Goal: Task Accomplishment & Management: Use online tool/utility

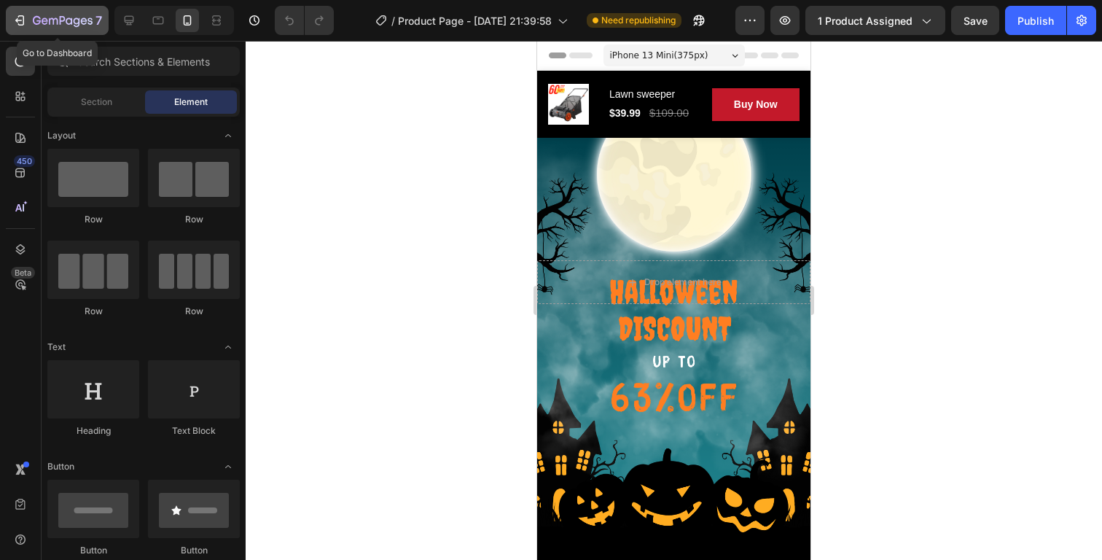
click at [26, 15] on div "7" at bounding box center [57, 20] width 90 height 17
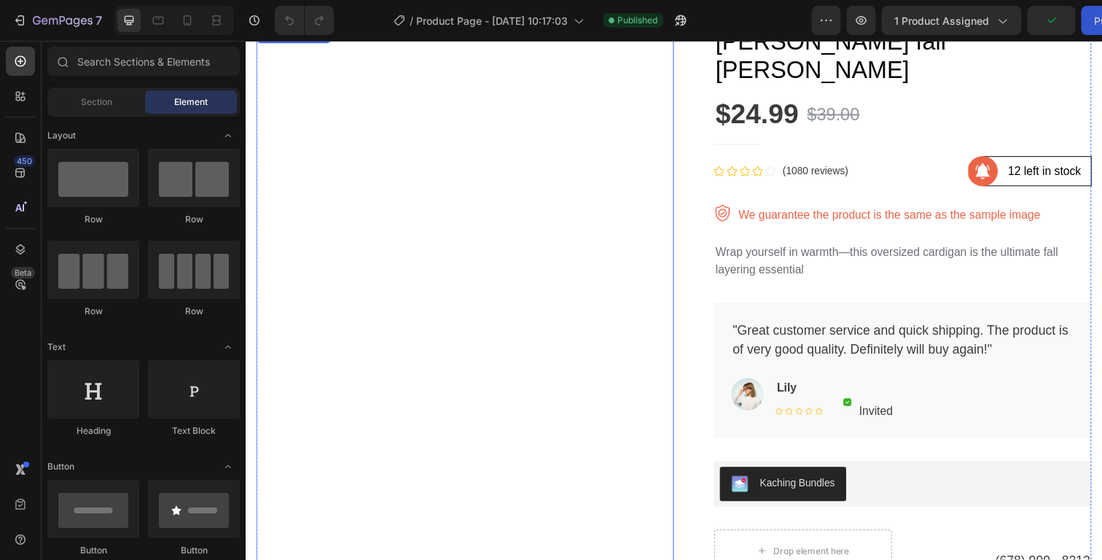
scroll to position [90, 0]
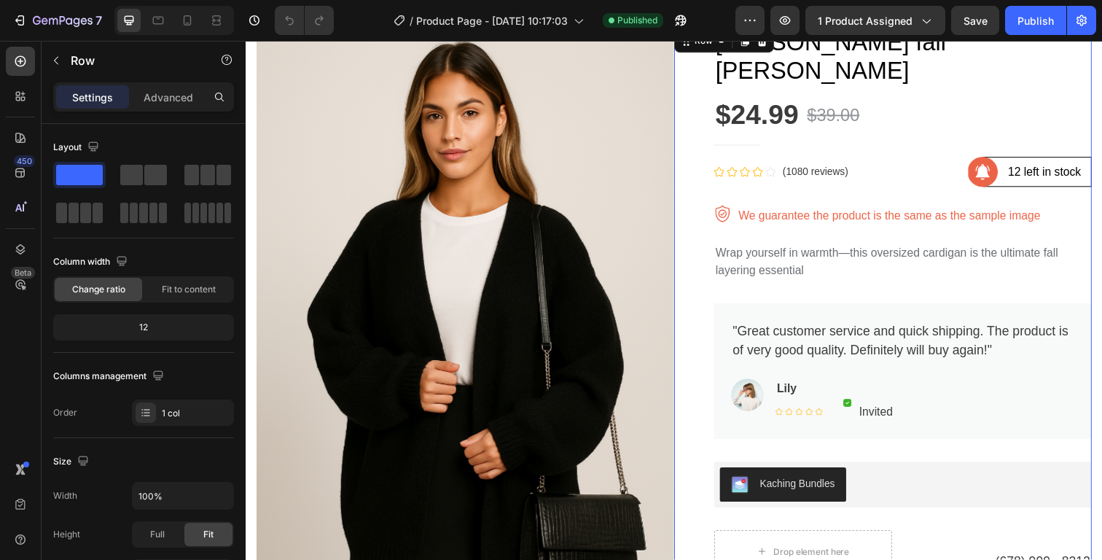
click at [702, 246] on div "[PERSON_NAME] fall Cardigan Product Title $24.99 Product Price Product Price $3…" at bounding box center [896, 516] width 426 height 978
click at [634, 233] on img at bounding box center [470, 347] width 426 height 640
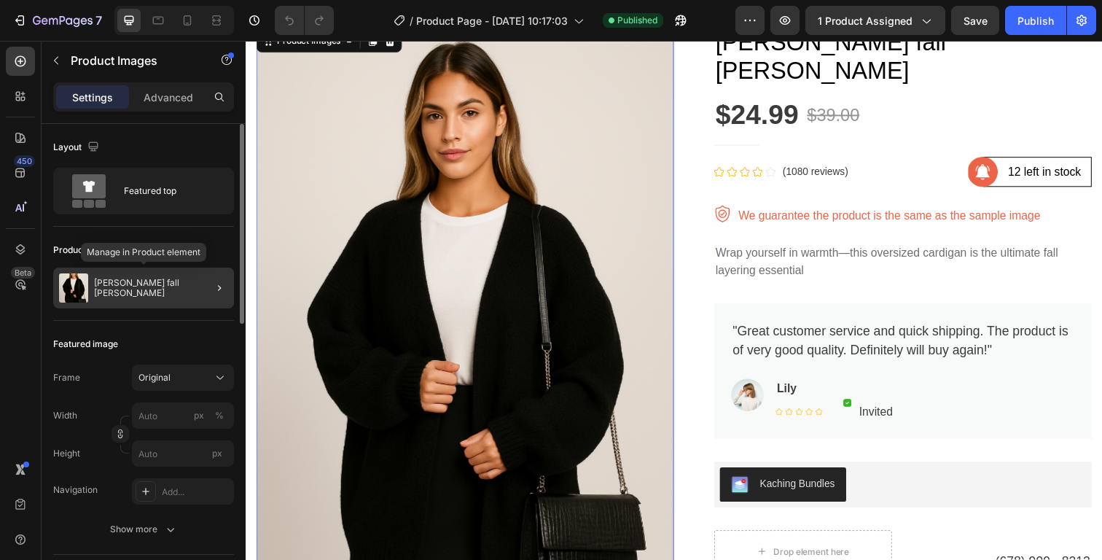
click at [149, 291] on p "[PERSON_NAME] fall [PERSON_NAME]" at bounding box center [161, 288] width 134 height 20
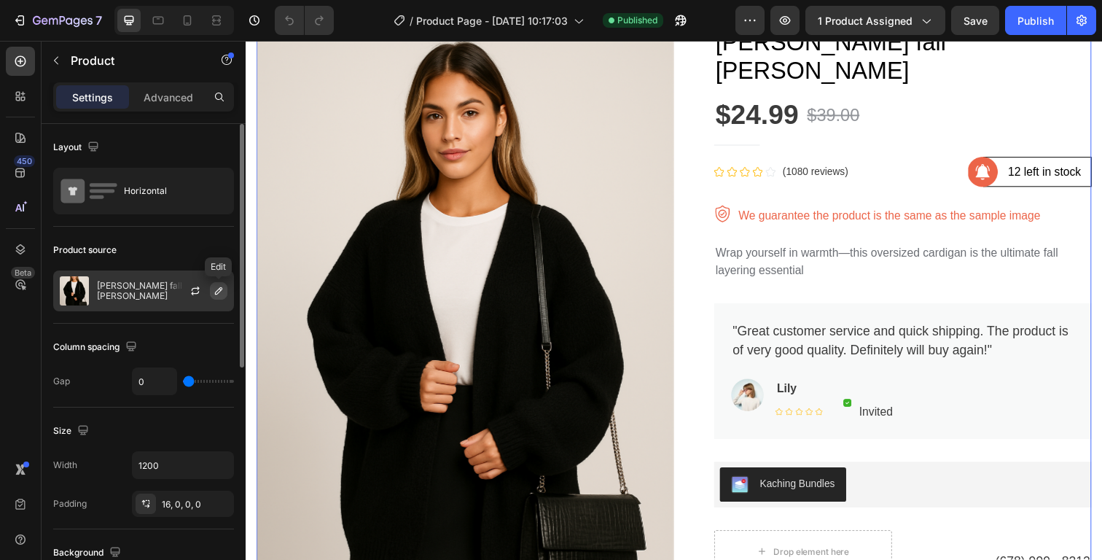
click at [219, 292] on icon "button" at bounding box center [219, 291] width 12 height 12
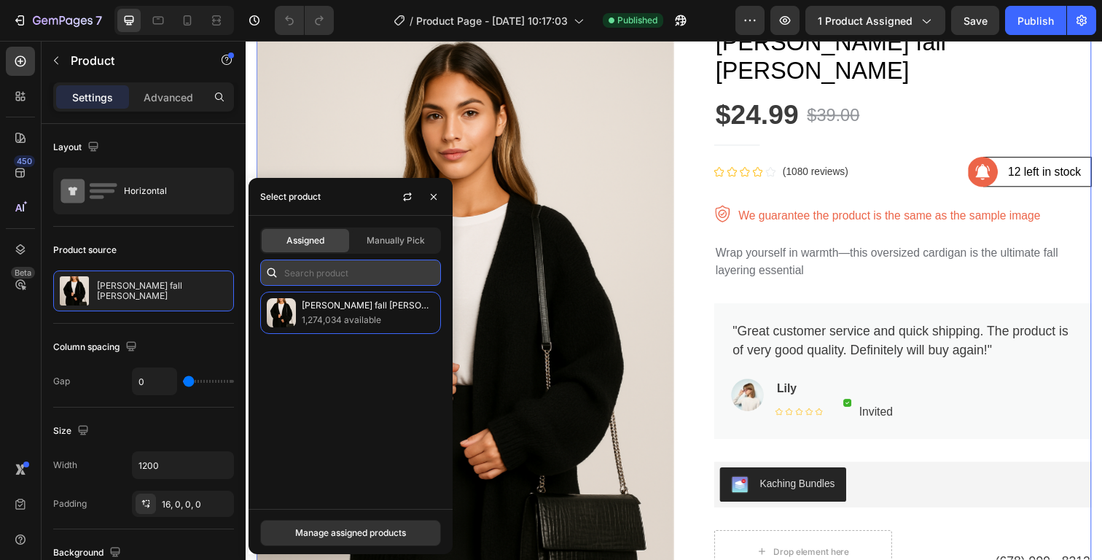
click at [344, 266] on input "text" at bounding box center [350, 272] width 181 height 26
click at [391, 247] on div "Manually Pick" at bounding box center [395, 240] width 87 height 23
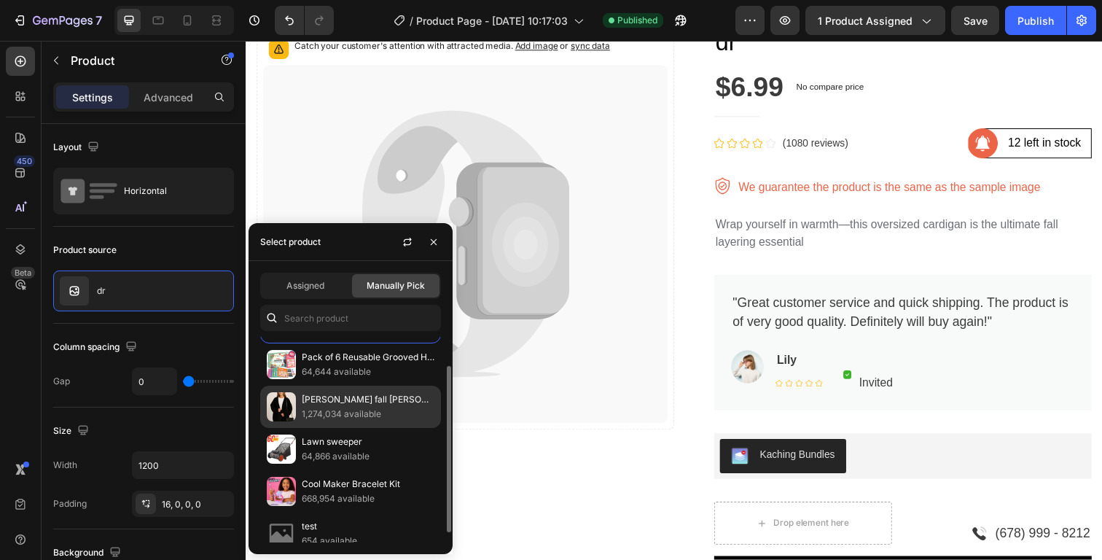
scroll to position [0, 0]
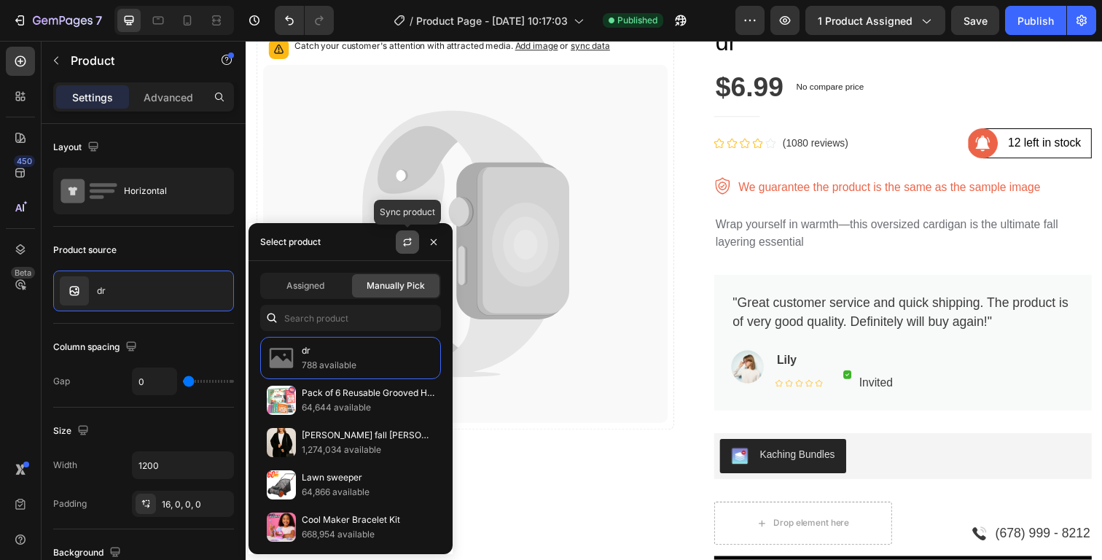
click at [412, 243] on icon "button" at bounding box center [408, 242] width 12 height 12
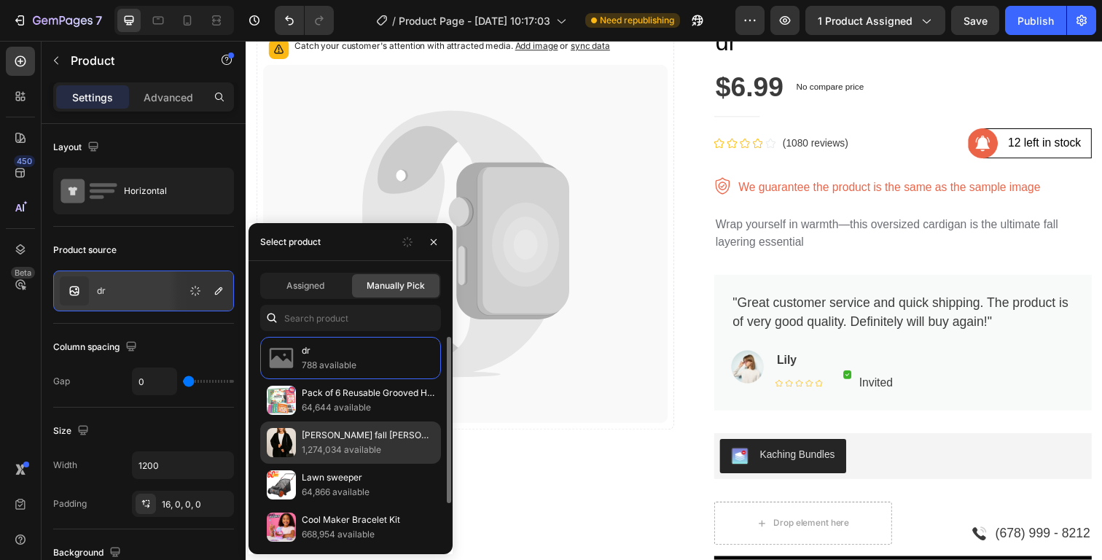
scroll to position [48, 0]
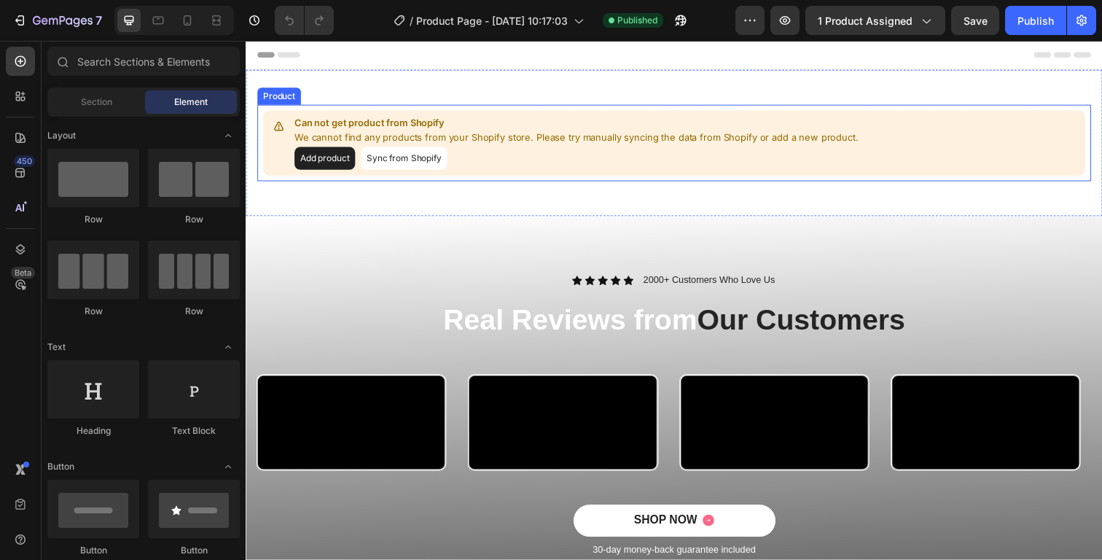
click at [423, 157] on button "Sync from Shopify" at bounding box center [407, 160] width 88 height 23
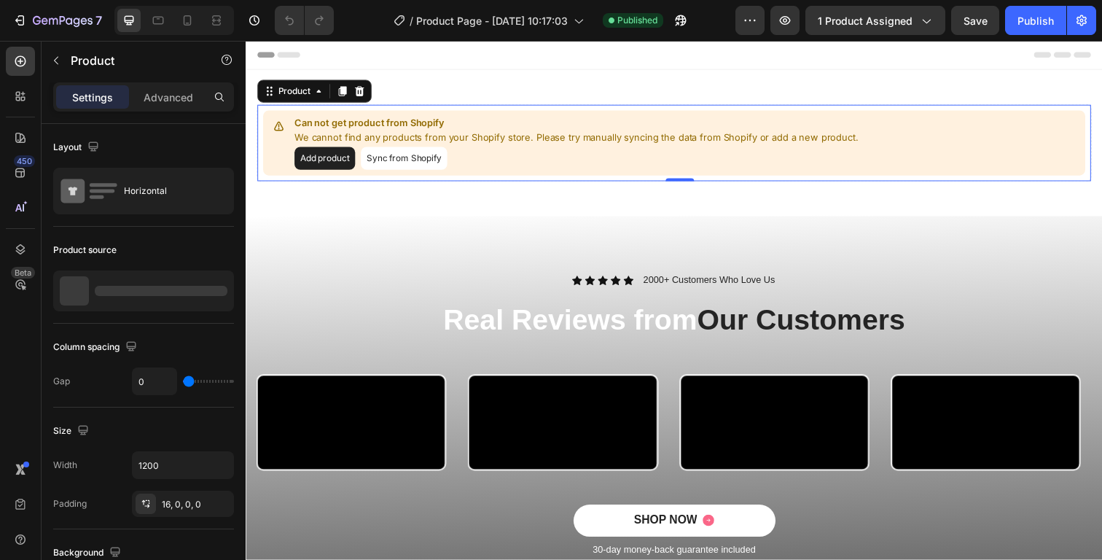
click at [420, 162] on button "Sync from Shopify" at bounding box center [407, 160] width 88 height 23
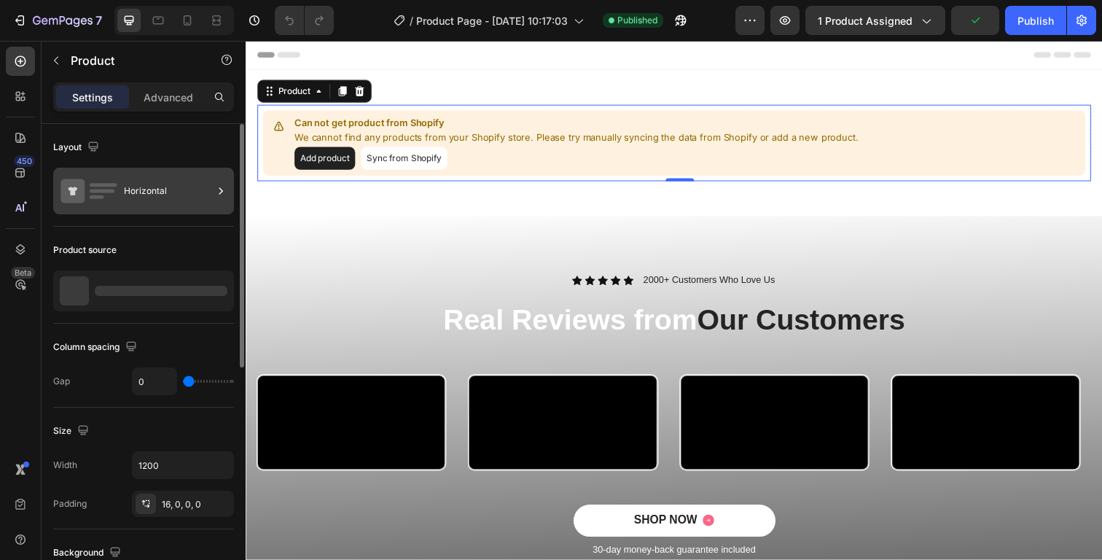
click at [189, 189] on div "Horizontal" at bounding box center [168, 191] width 89 height 34
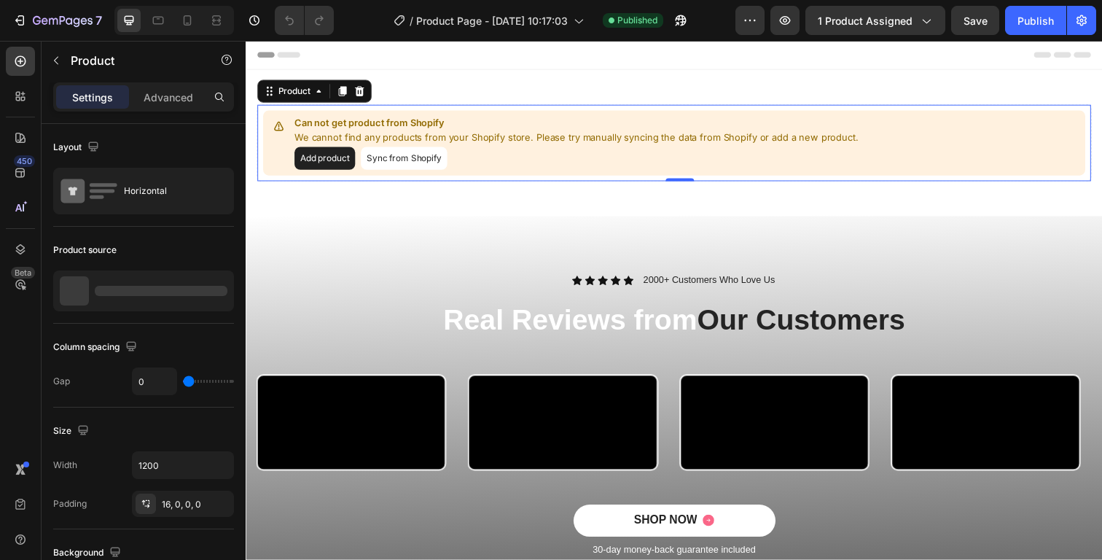
click at [426, 152] on button "Sync from Shopify" at bounding box center [407, 160] width 88 height 23
click at [420, 160] on button "Sync from Shopify" at bounding box center [407, 160] width 88 height 23
click at [308, 160] on button "Add product" at bounding box center [326, 160] width 62 height 23
click at [410, 158] on button "Sync from Shopify" at bounding box center [407, 160] width 88 height 23
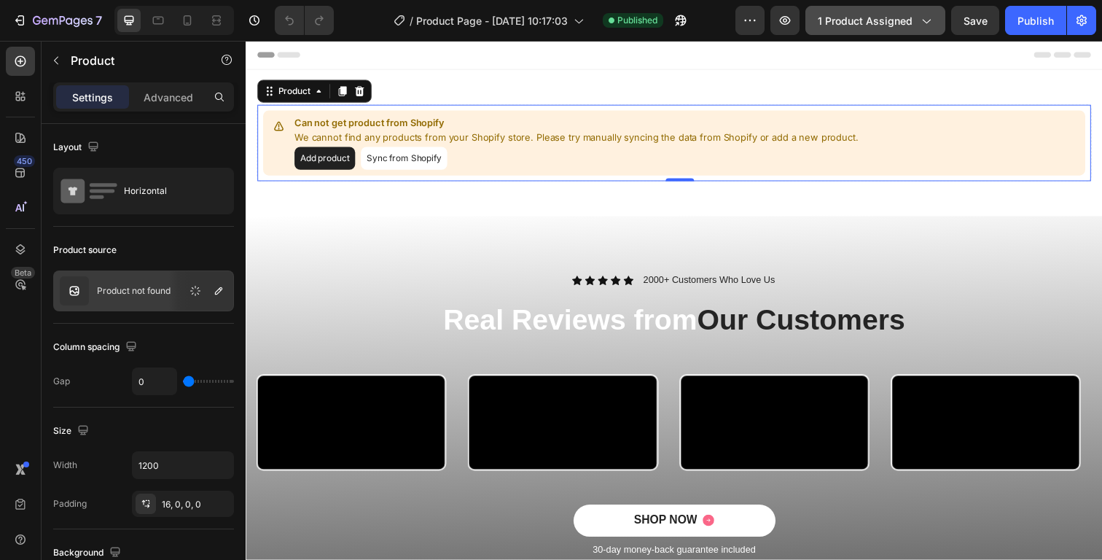
click at [864, 19] on span "1 product assigned" at bounding box center [865, 20] width 95 height 15
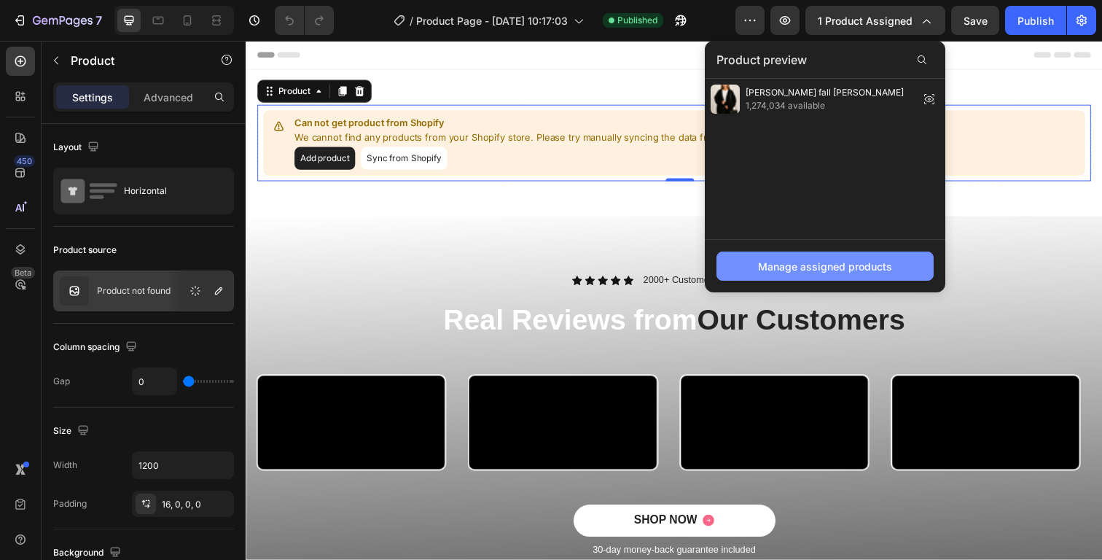
click at [826, 262] on div "Manage assigned products" at bounding box center [825, 266] width 134 height 15
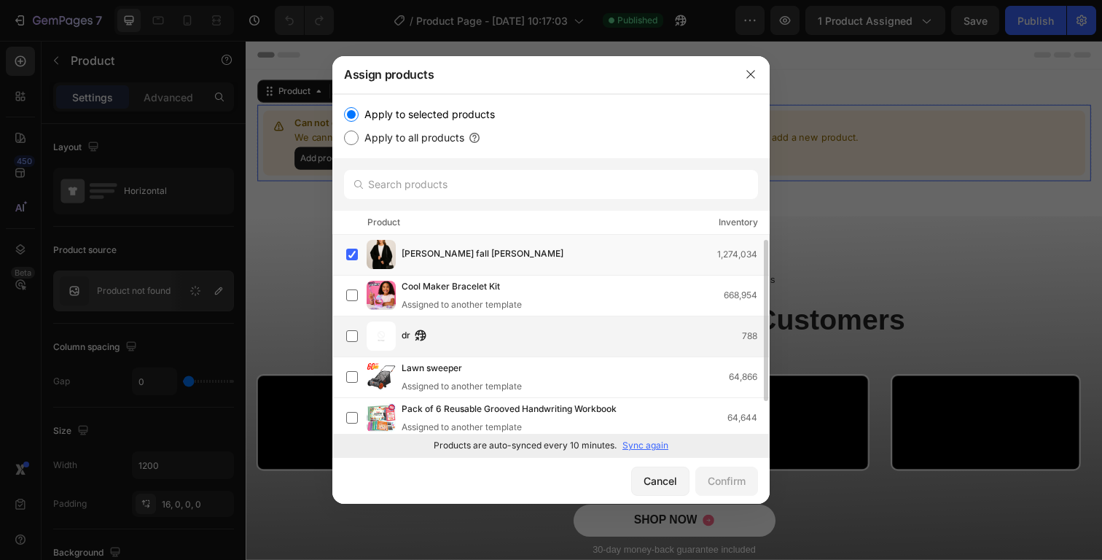
scroll to position [46, 0]
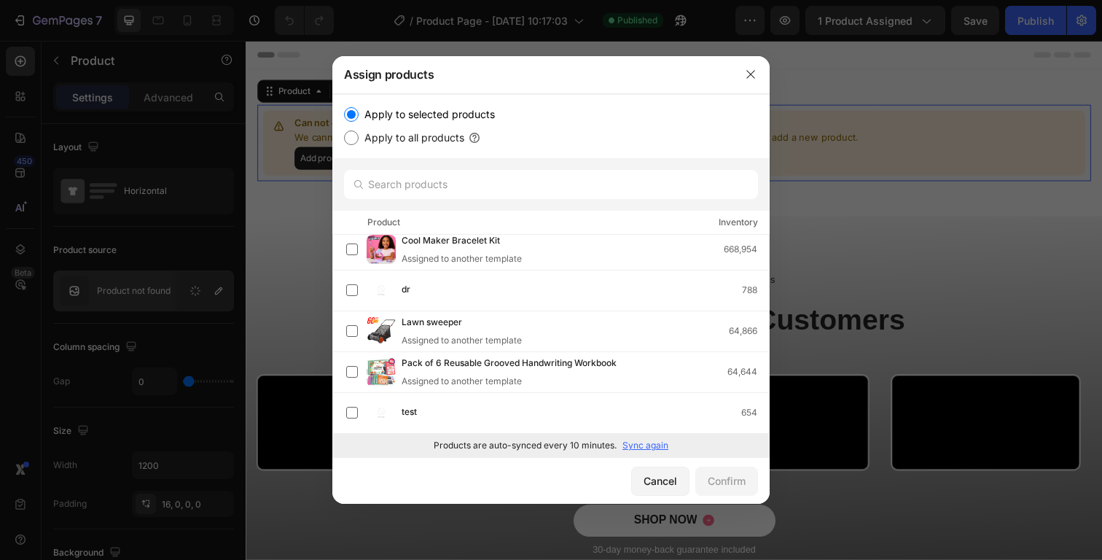
click at [633, 443] on p "Sync again" at bounding box center [645, 445] width 46 height 13
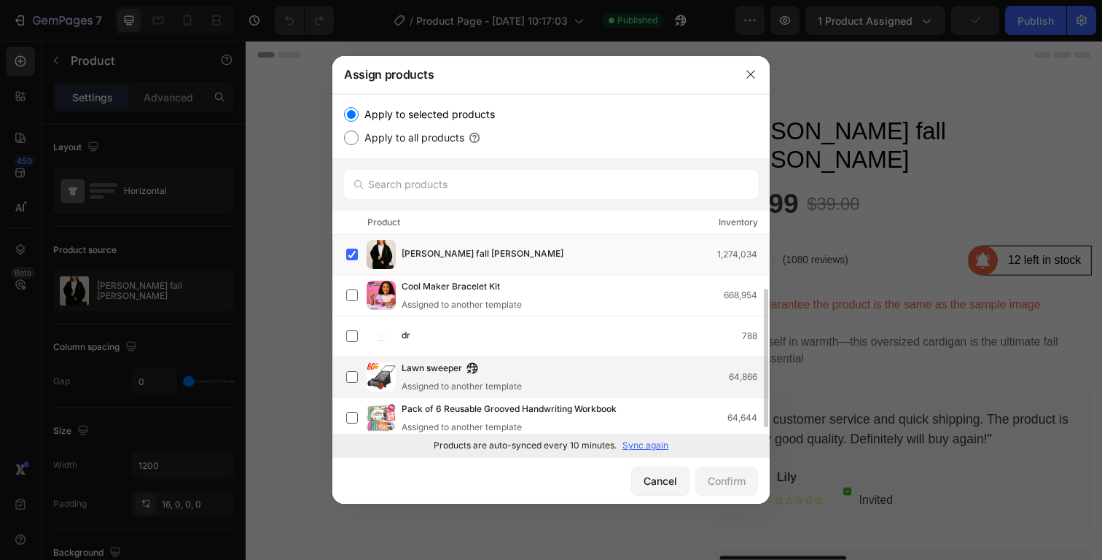
scroll to position [87, 0]
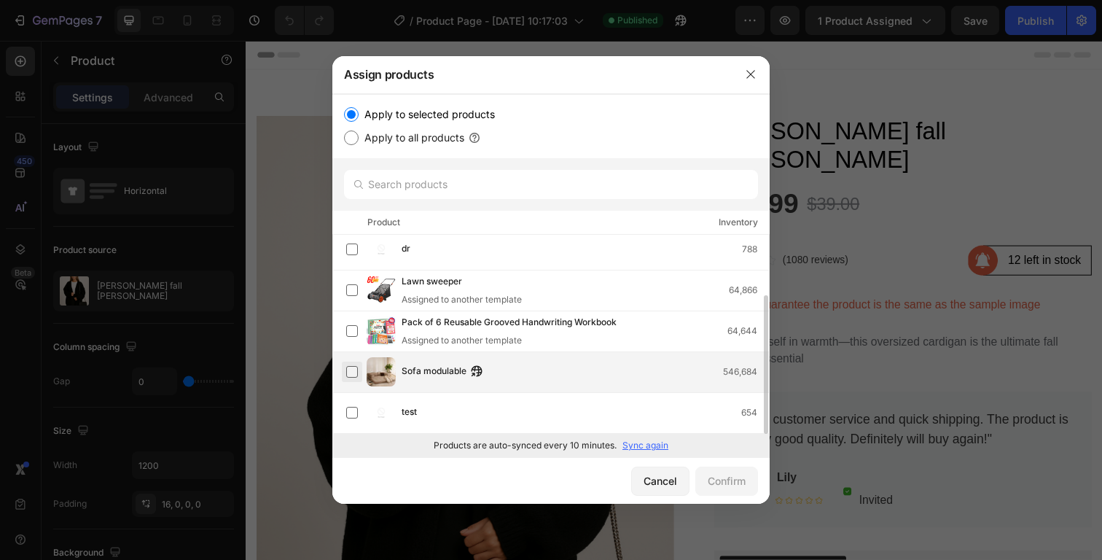
click at [356, 368] on label at bounding box center [352, 372] width 12 height 12
click at [737, 478] on div "Confirm" at bounding box center [727, 480] width 38 height 15
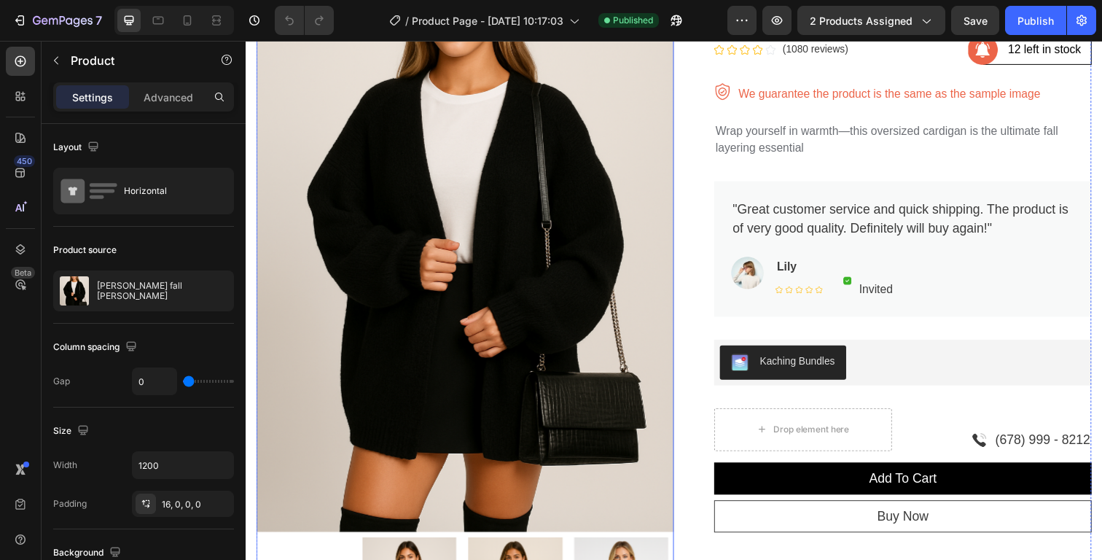
scroll to position [214, 0]
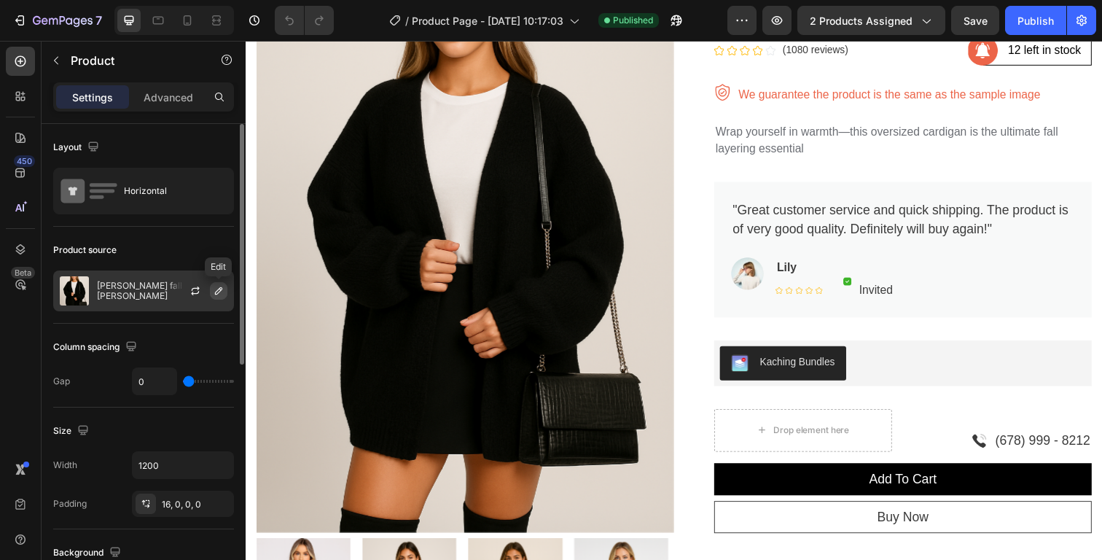
click at [222, 290] on icon "button" at bounding box center [219, 291] width 12 height 12
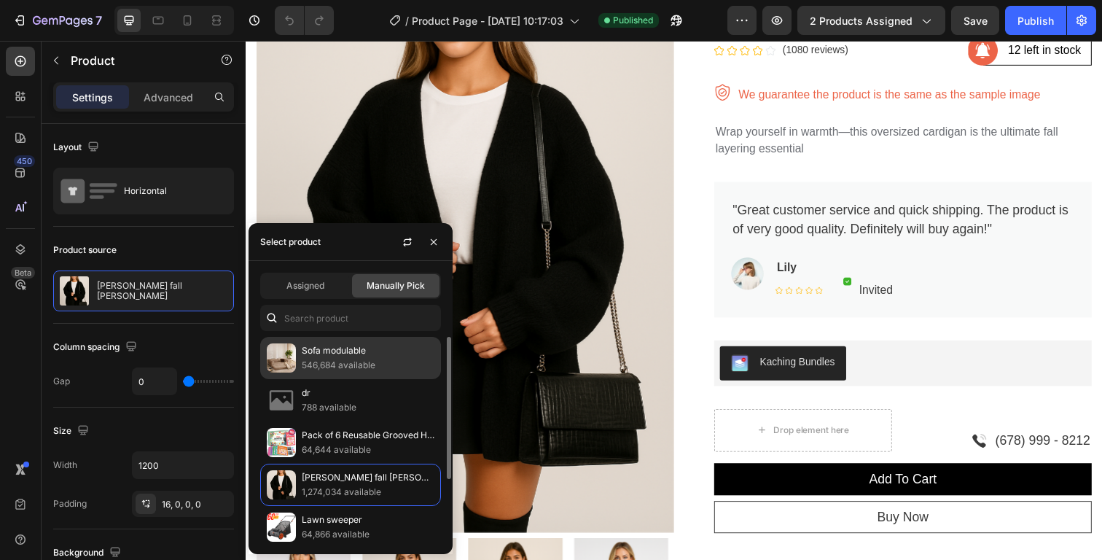
click at [333, 354] on p "Sofa modulable" at bounding box center [368, 350] width 133 height 15
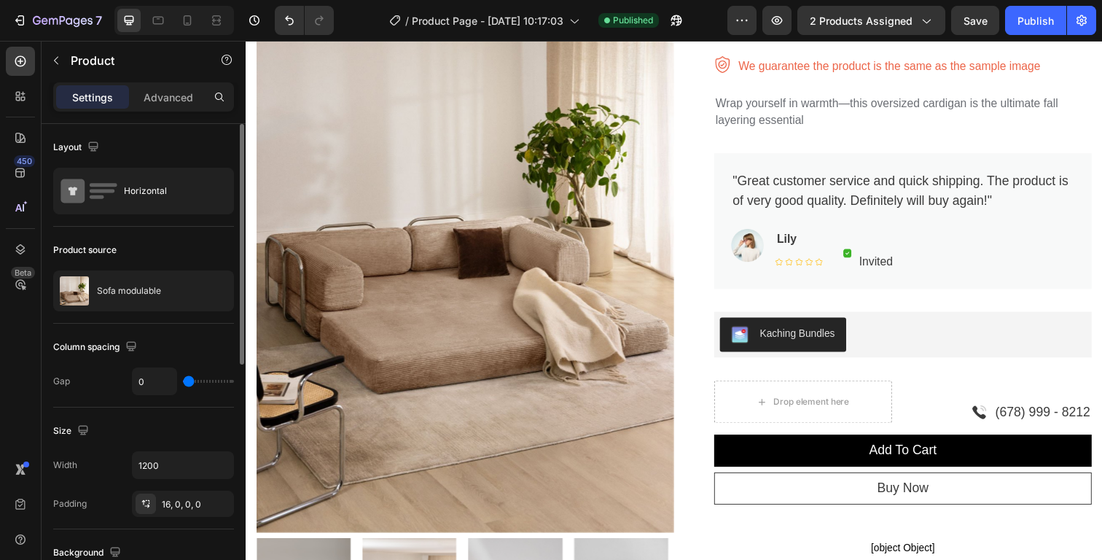
click at [195, 245] on div "Product source" at bounding box center [143, 249] width 181 height 23
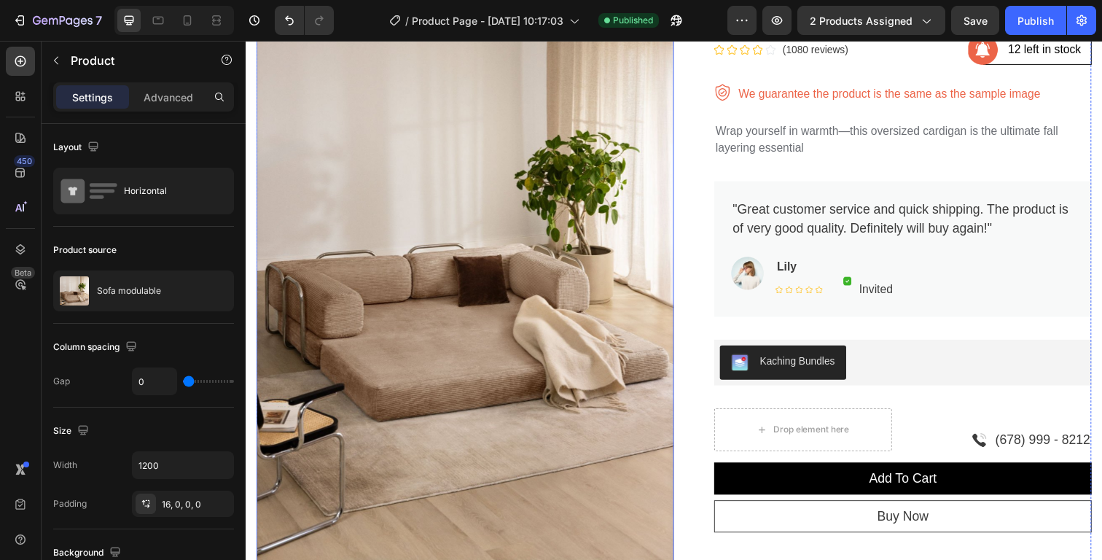
scroll to position [0, 0]
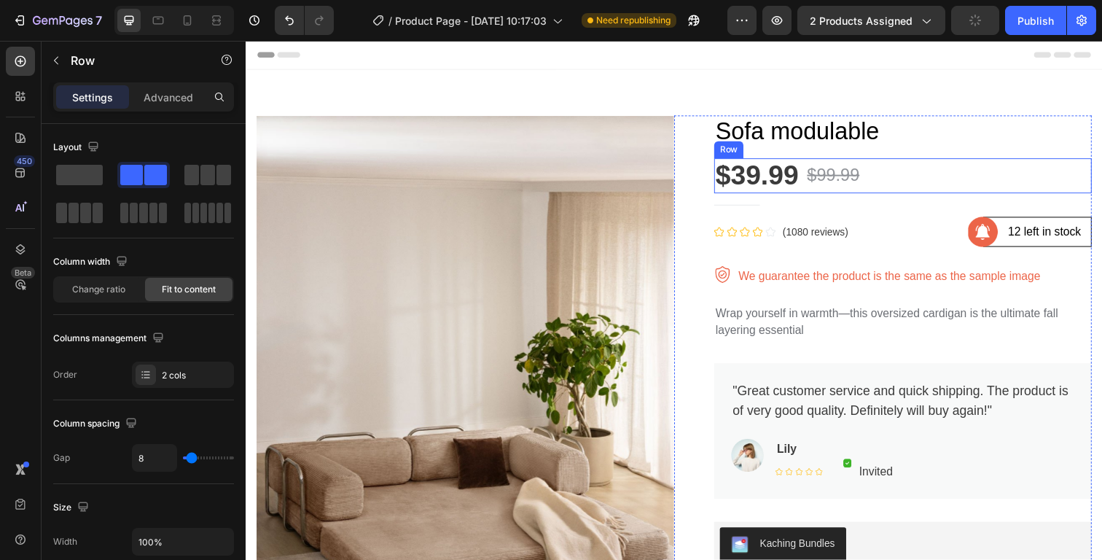
click at [900, 181] on div "$39.99 Product Price Product Price $99.99 Product Price Product Price Row" at bounding box center [916, 179] width 385 height 36
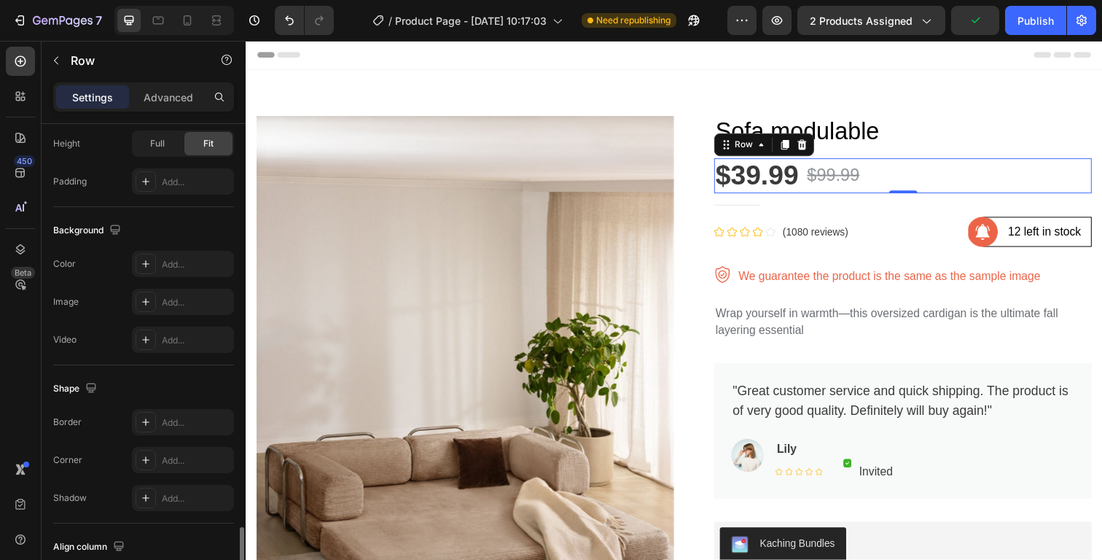
scroll to position [578, 0]
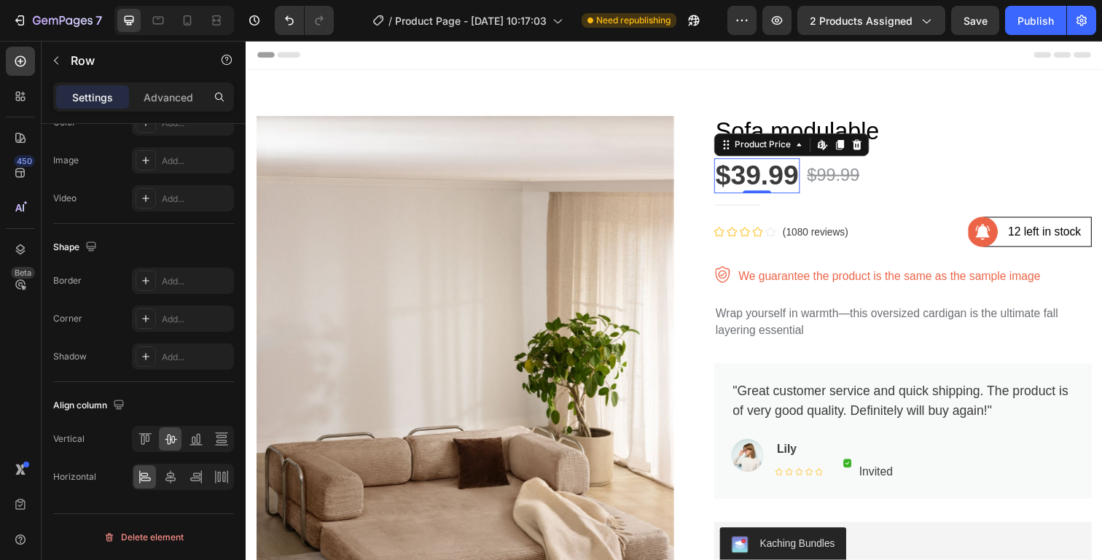
click at [767, 181] on div "$39.99" at bounding box center [767, 179] width 87 height 36
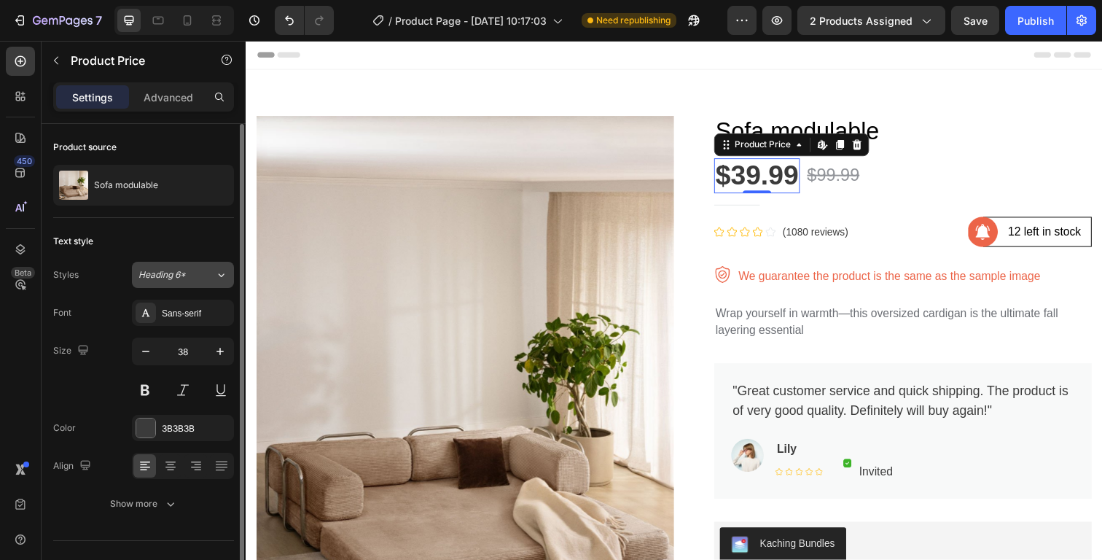
click at [189, 270] on div "Heading 6*" at bounding box center [167, 274] width 59 height 13
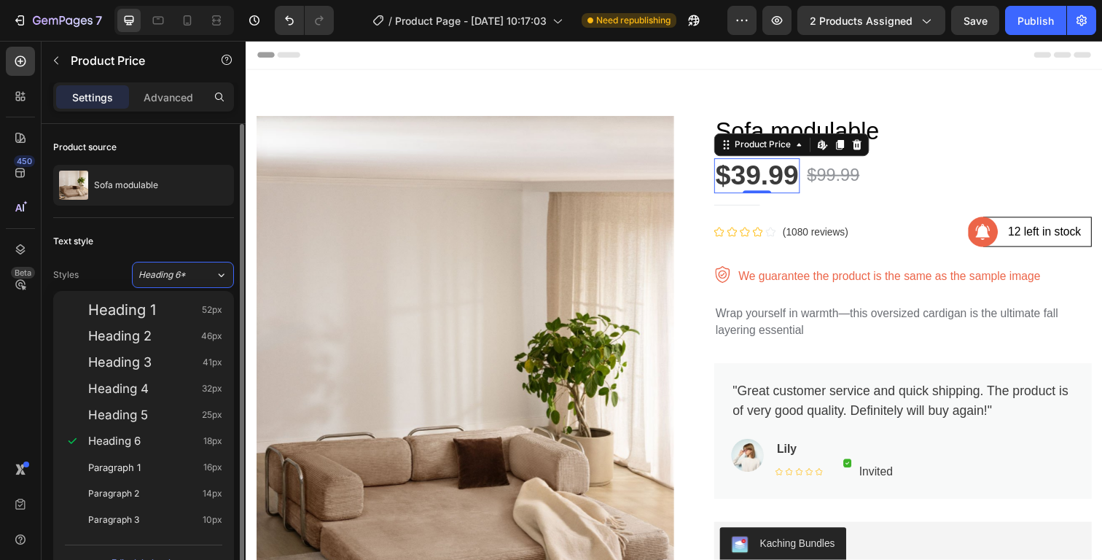
click at [172, 228] on div "Text style Styles Heading 6* Font Sans-serif Size 38 Color 3B3B3B Align Show mo…" at bounding box center [143, 373] width 181 height 310
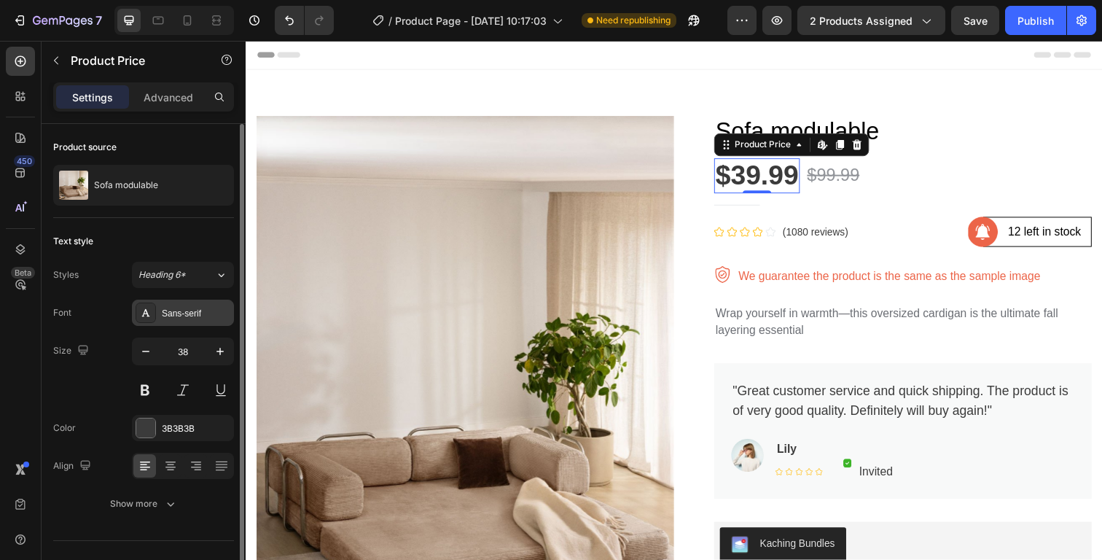
click at [181, 312] on div "Sans-serif" at bounding box center [196, 313] width 68 height 13
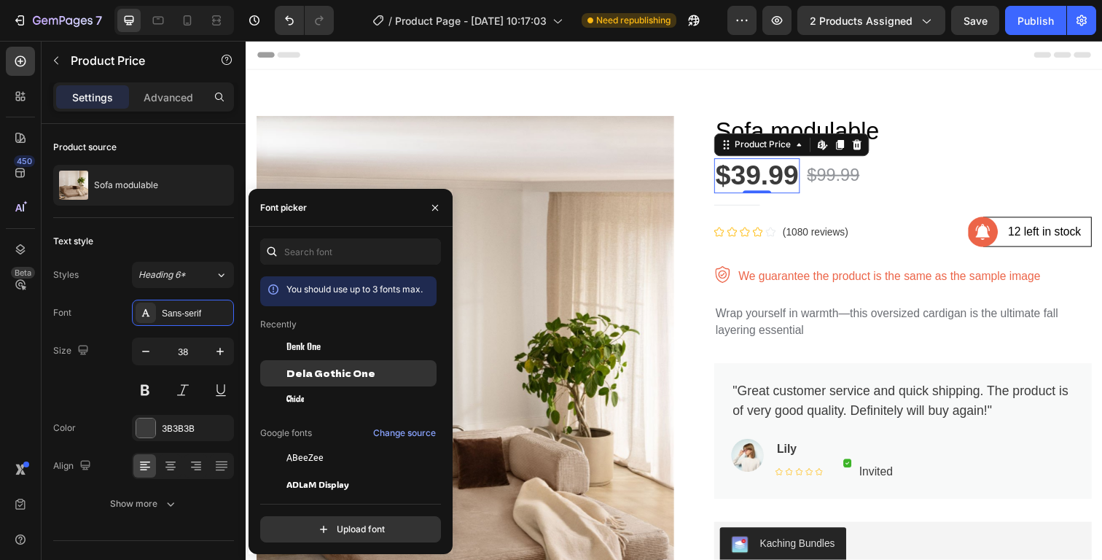
click at [340, 371] on span "Dela Gothic One" at bounding box center [330, 373] width 89 height 13
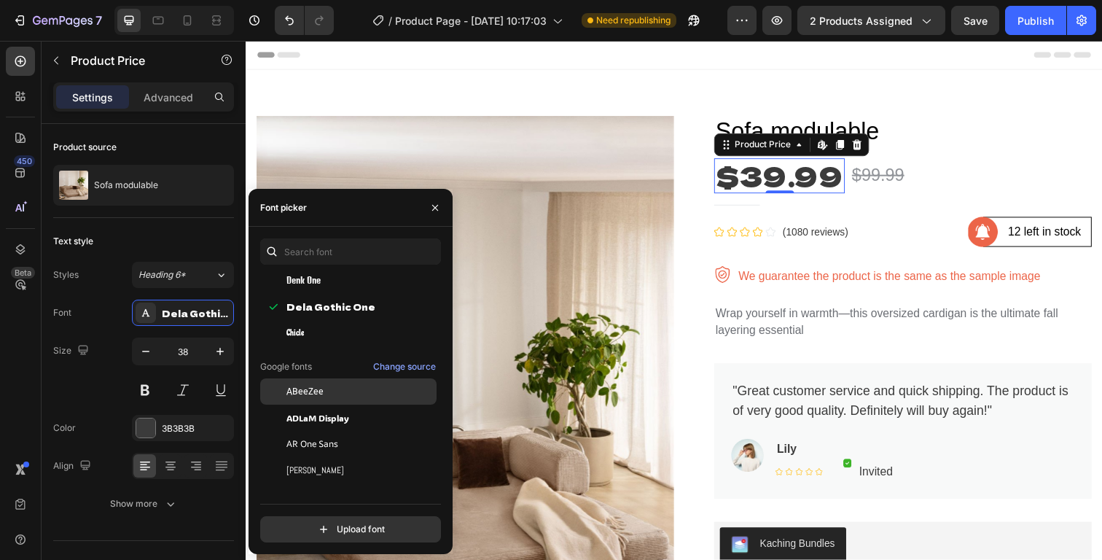
scroll to position [90, 0]
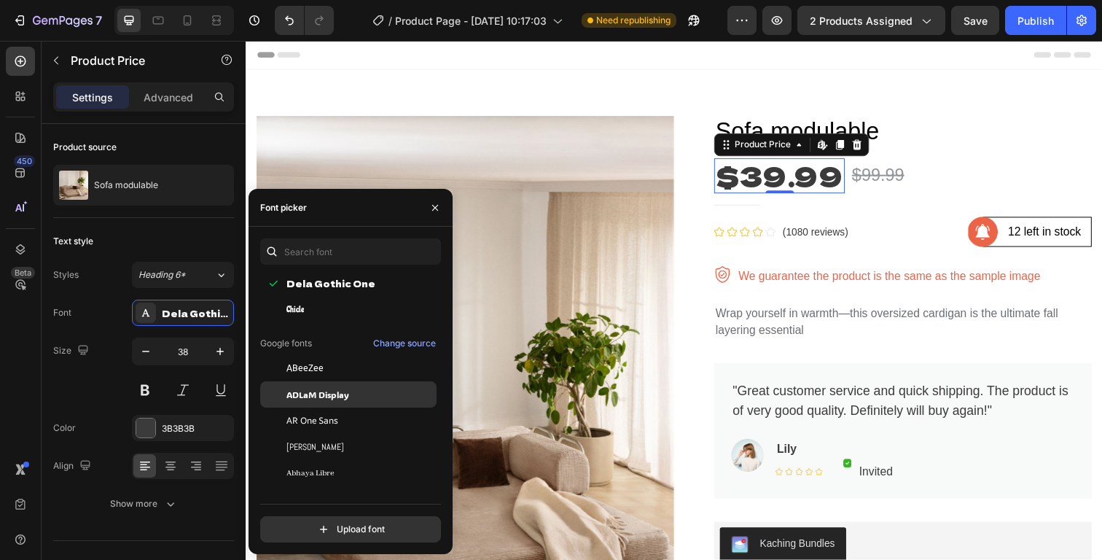
click at [321, 394] on span "ADLaM Display" at bounding box center [317, 394] width 63 height 13
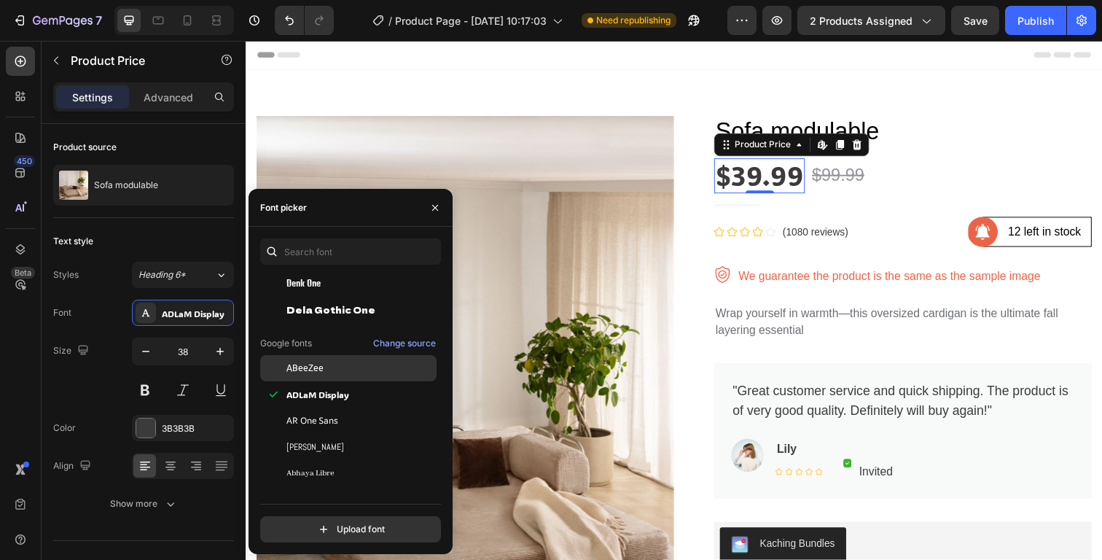
click at [321, 365] on span "ABeeZee" at bounding box center [304, 367] width 37 height 13
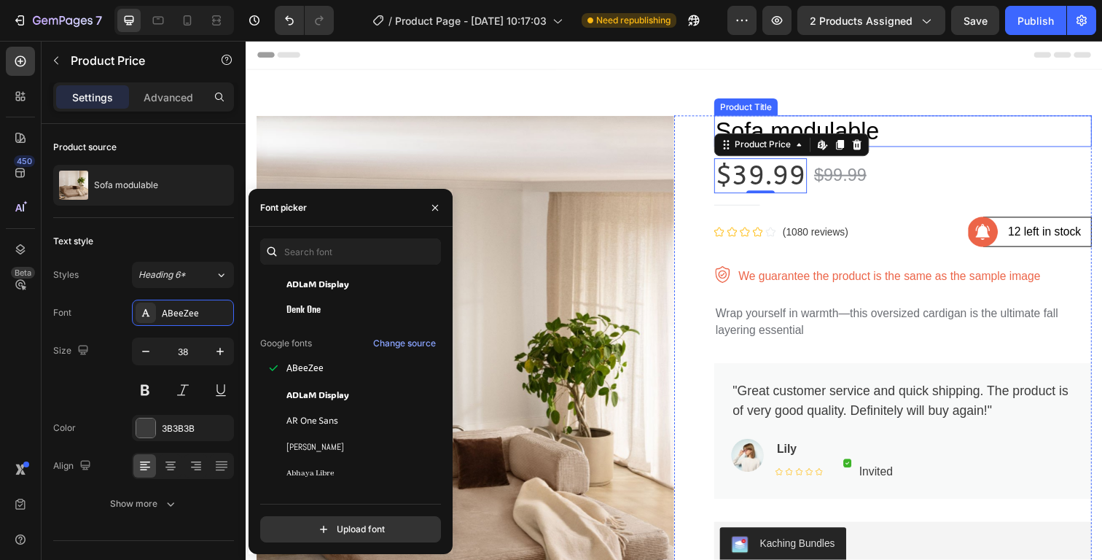
click at [877, 125] on h1 "Sofa modulable" at bounding box center [916, 133] width 385 height 32
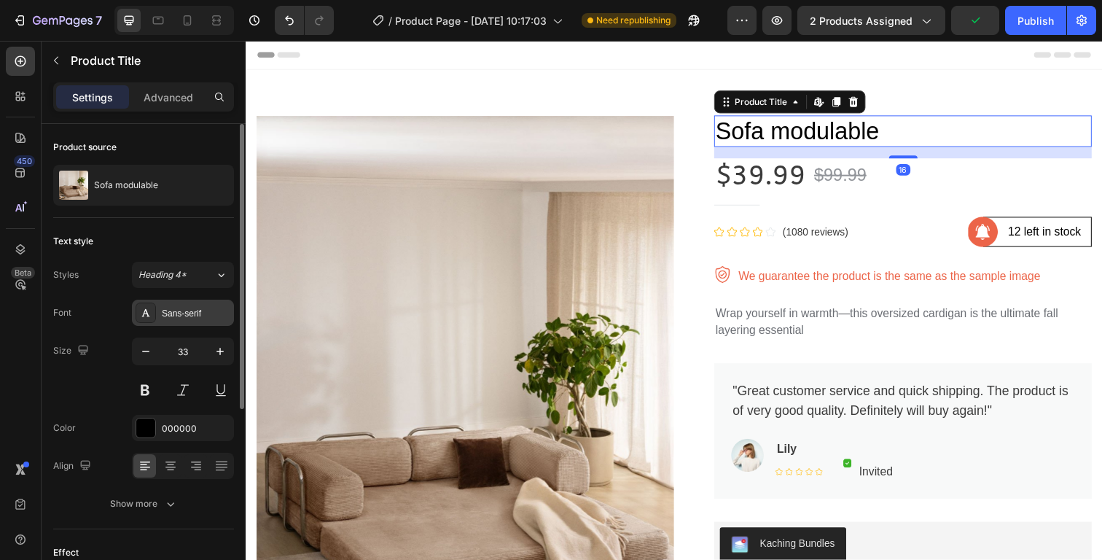
click at [183, 316] on div "Sans-serif" at bounding box center [196, 313] width 68 height 13
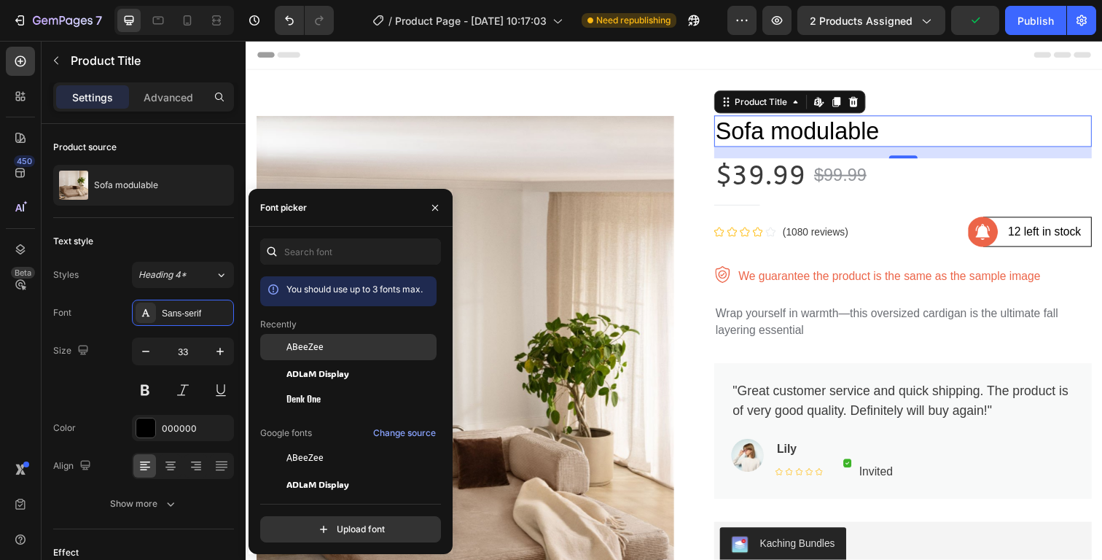
click at [292, 341] on span "ABeeZee" at bounding box center [304, 346] width 37 height 13
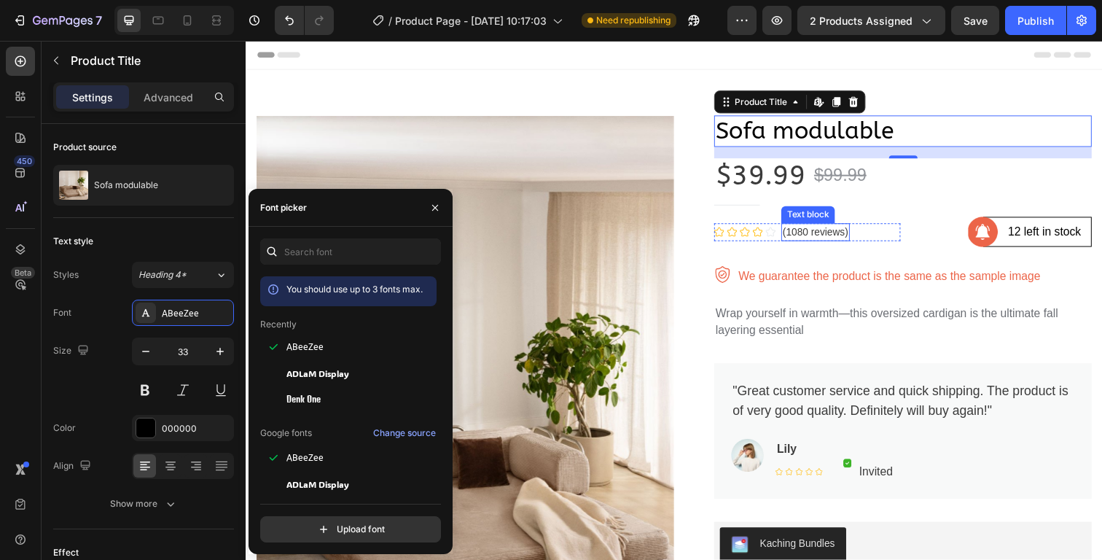
click at [829, 239] on p "(1080 reviews)" at bounding box center [827, 236] width 67 height 15
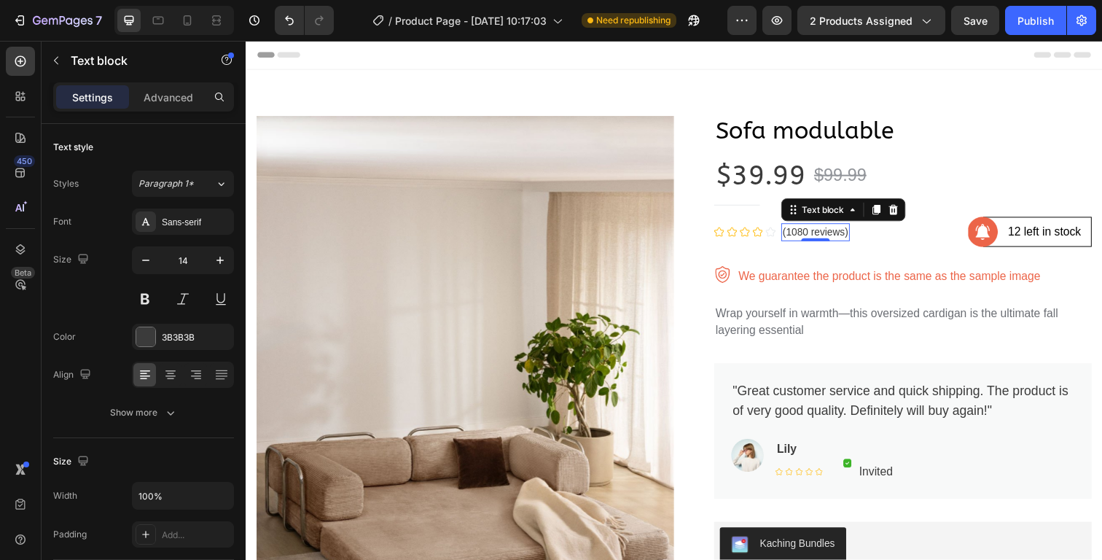
click at [837, 238] on p "(1080 reviews)" at bounding box center [827, 236] width 67 height 15
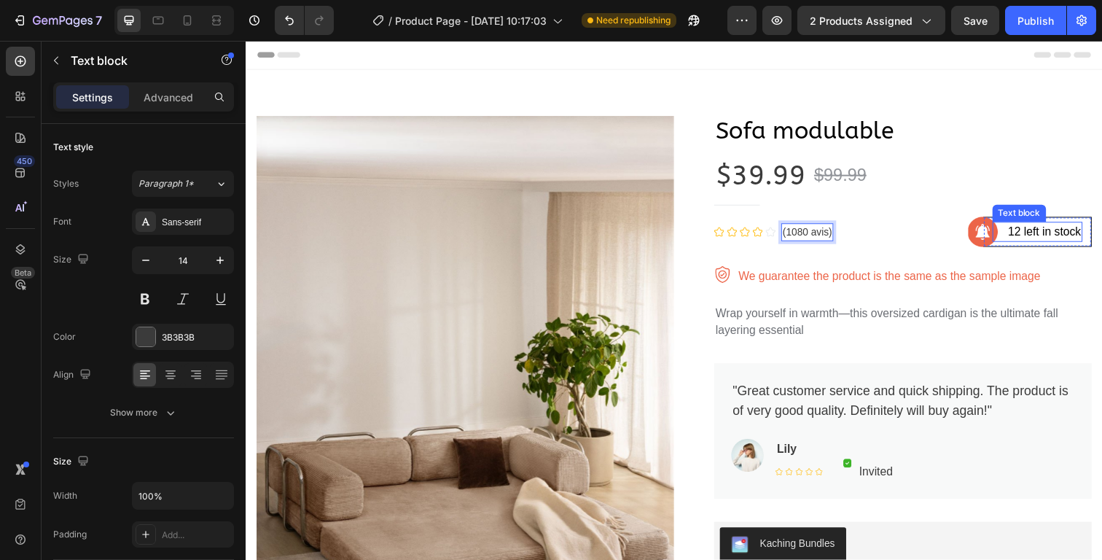
click at [1024, 231] on p "12 left in stock" at bounding box center [1061, 235] width 74 height 17
click at [1024, 235] on p "12 left in stock" at bounding box center [1061, 235] width 74 height 17
click at [1035, 236] on p "3 left in stock" at bounding box center [1064, 235] width 68 height 17
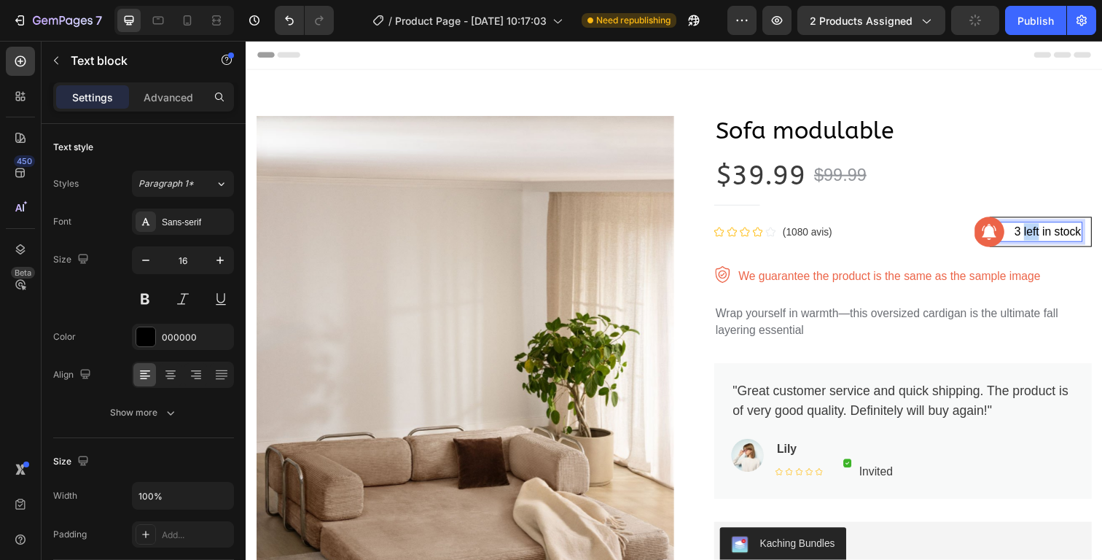
click at [1035, 236] on p "3 left in stock" at bounding box center [1064, 235] width 68 height 17
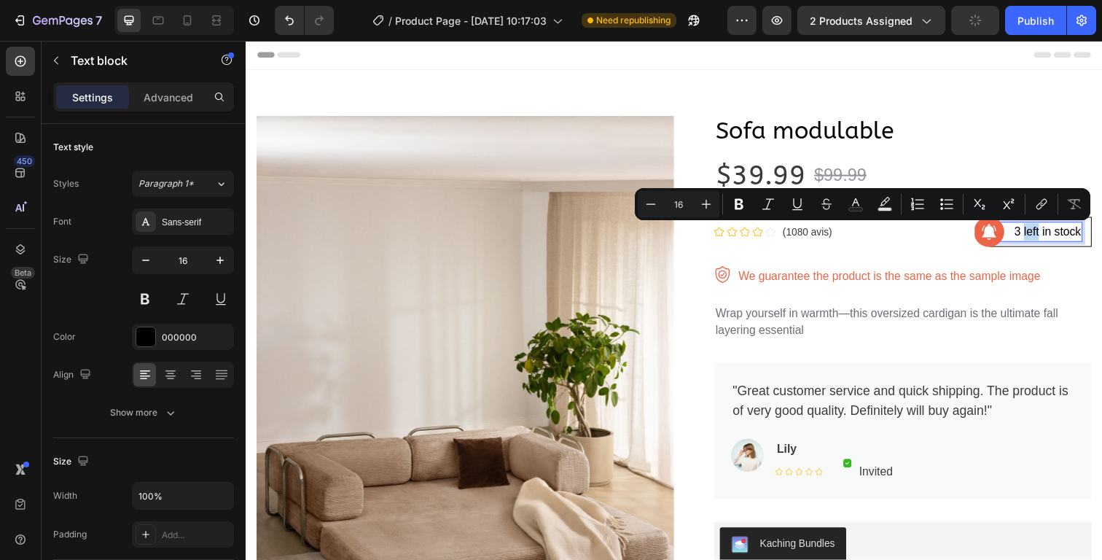
click at [1032, 235] on p "3 left in stock" at bounding box center [1064, 235] width 68 height 17
click at [1030, 234] on p "3 left in stock" at bounding box center [1064, 235] width 68 height 17
drag, startPoint x: 1028, startPoint y: 236, endPoint x: 1091, endPoint y: 242, distance: 62.9
click at [1091, 242] on div "3 left in stock Text block 0 Row" at bounding box center [1057, 236] width 104 height 31
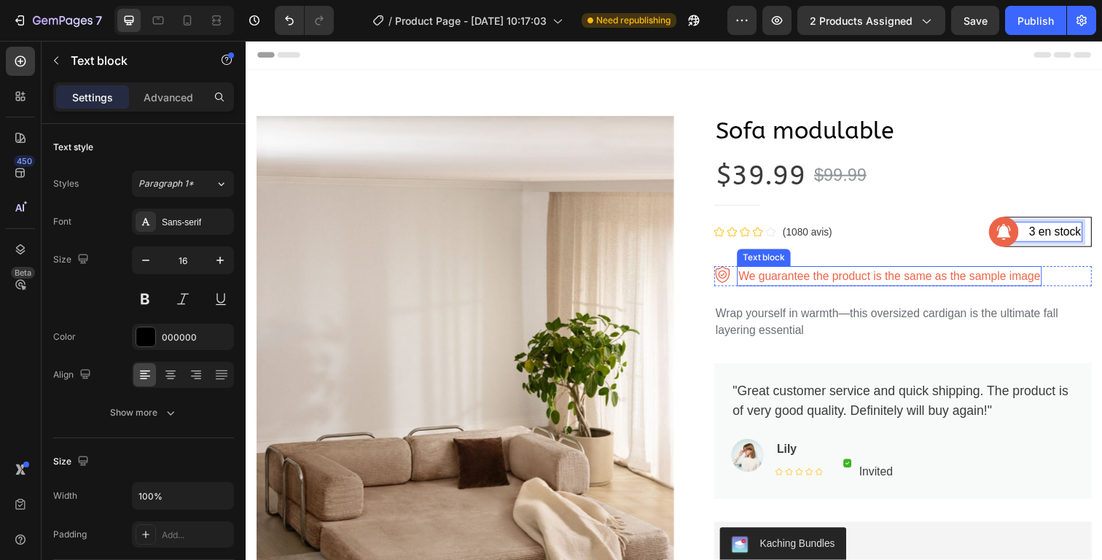
click at [1025, 281] on p "We guarantee the product is the same as the sample image" at bounding box center [902, 281] width 308 height 17
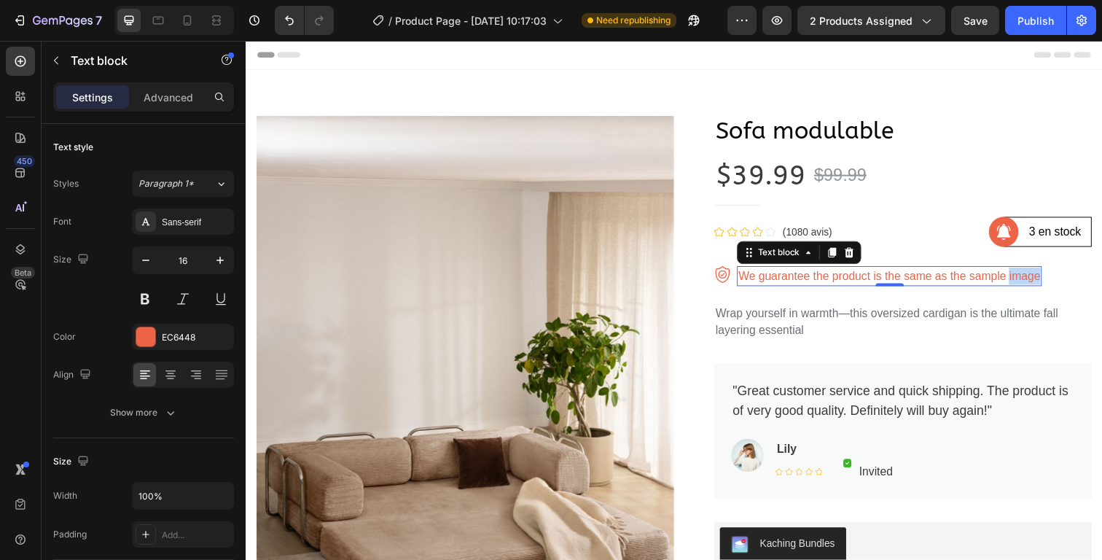
click at [1025, 281] on p "We guarantee the product is the same as the sample image" at bounding box center [902, 281] width 308 height 17
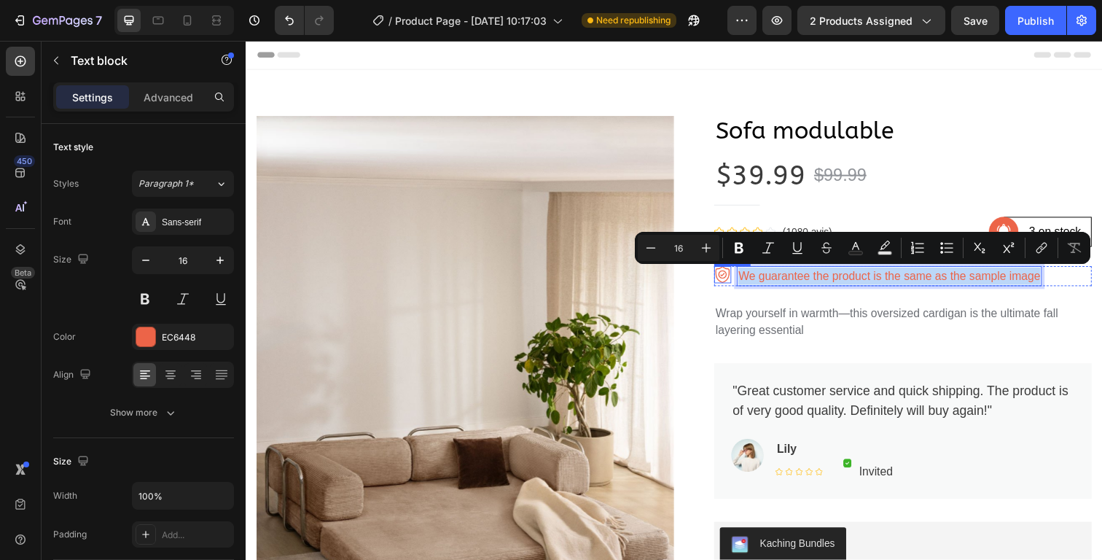
click at [729, 283] on div "Image" at bounding box center [732, 279] width 17 height 17
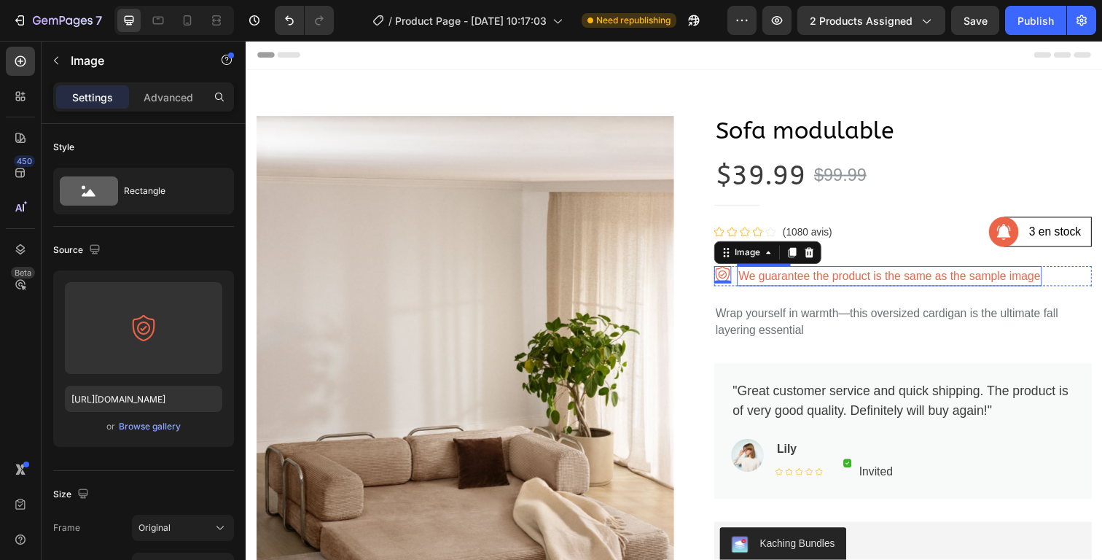
click at [810, 281] on p "We guarantee the product is the same as the sample image" at bounding box center [902, 281] width 308 height 17
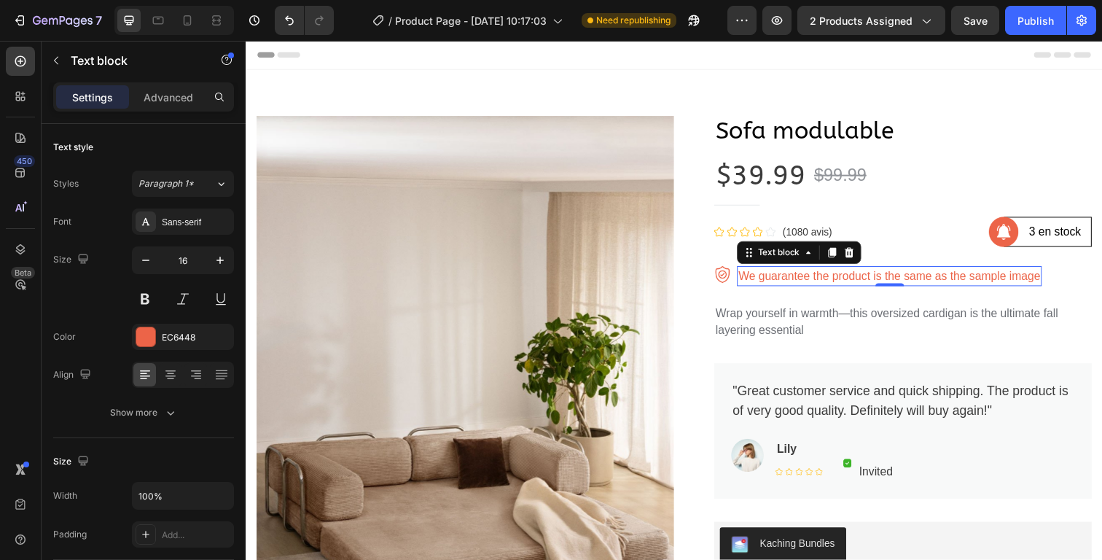
click at [810, 281] on p "We guarantee the product is the same as the sample image" at bounding box center [902, 281] width 308 height 17
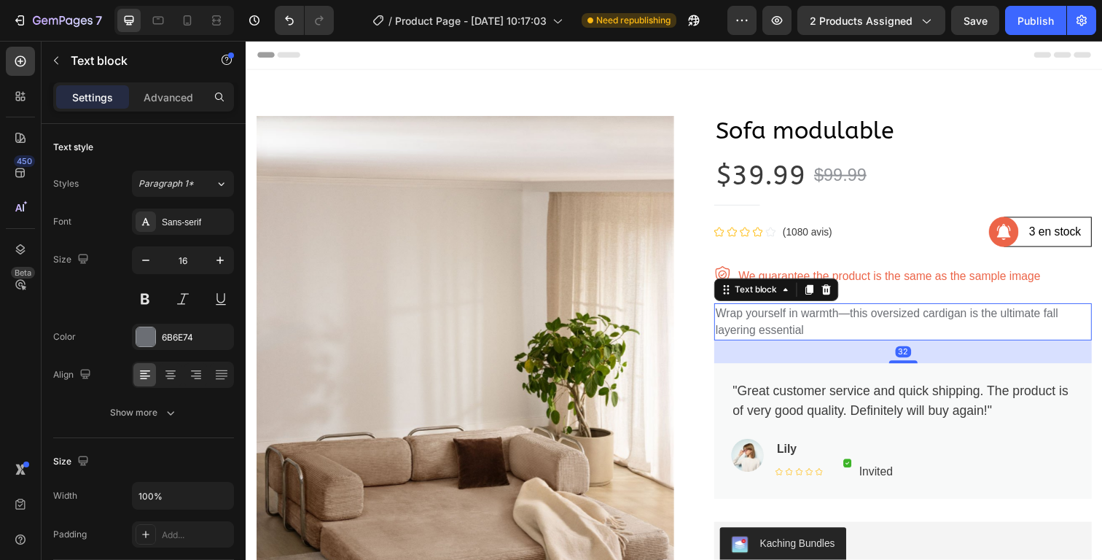
click at [993, 324] on p "Wrap yourself in warmth—this oversized cardigan is the ultimate fall layering e…" at bounding box center [916, 327] width 383 height 35
click at [174, 222] on div "Sans-serif" at bounding box center [196, 222] width 68 height 13
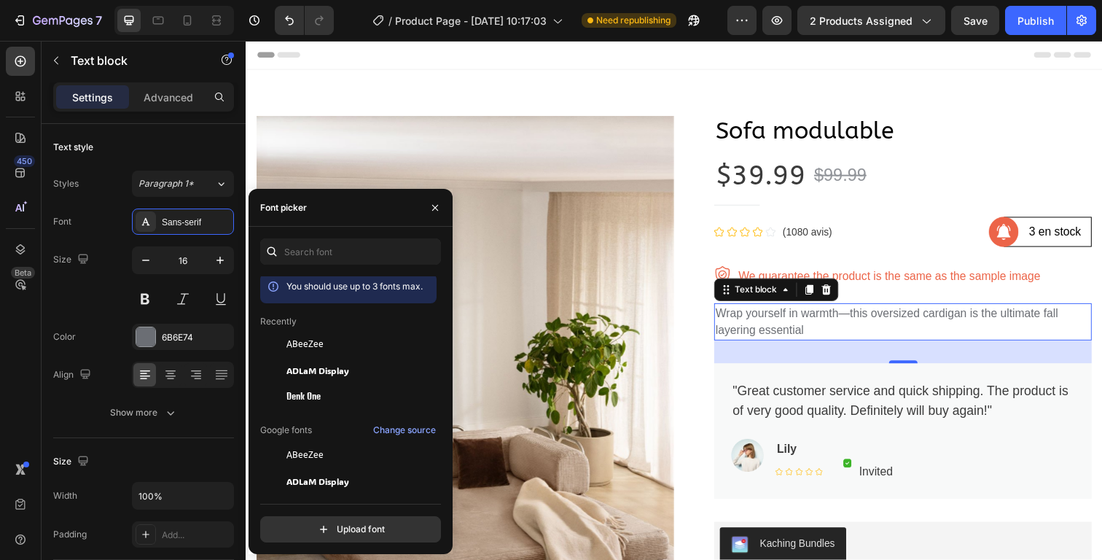
scroll to position [0, 0]
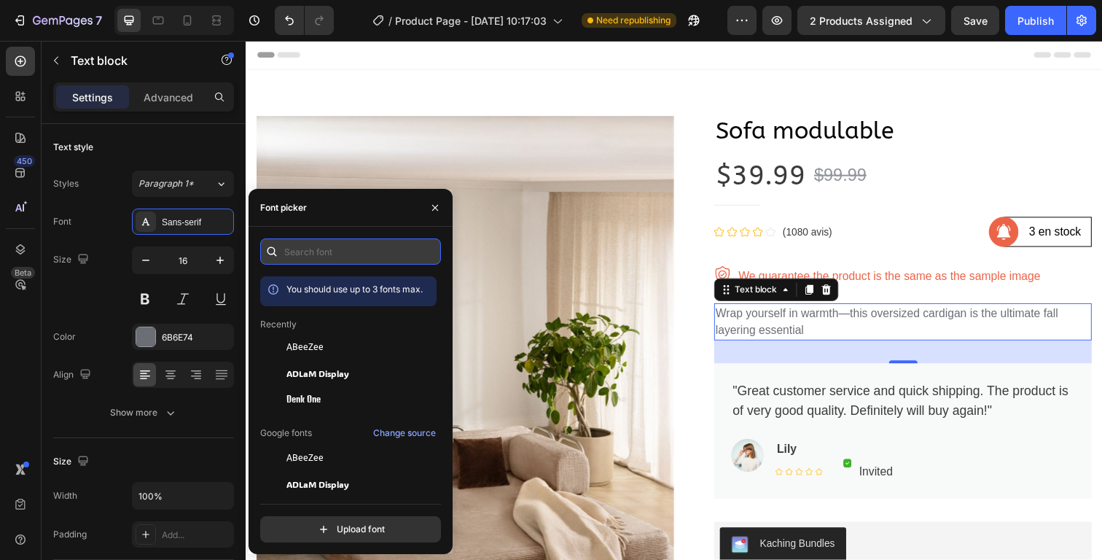
click at [334, 256] on input "text" at bounding box center [350, 251] width 181 height 26
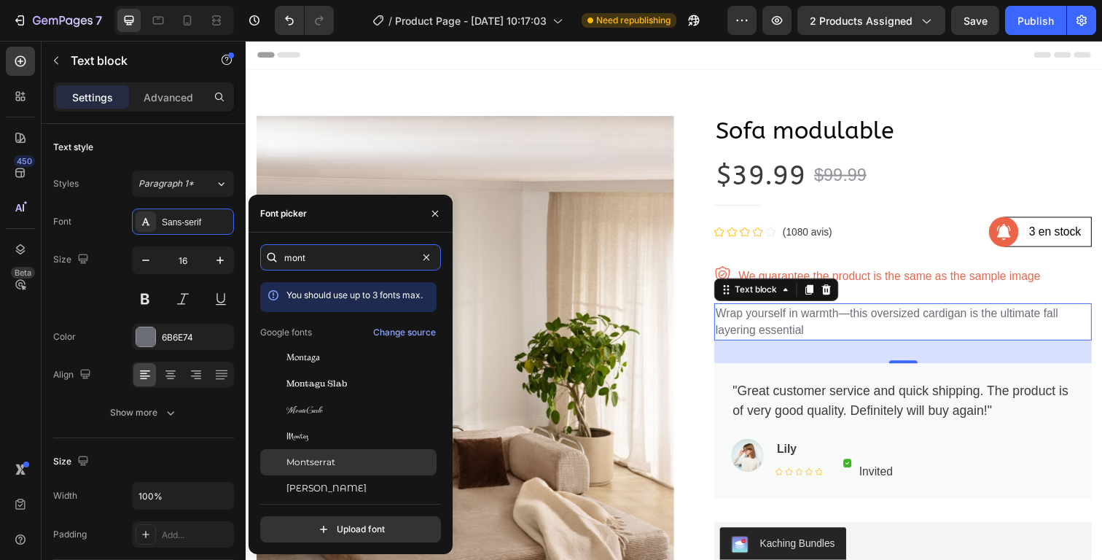
type input "mont"
click at [345, 460] on div "Montserrat" at bounding box center [359, 461] width 147 height 13
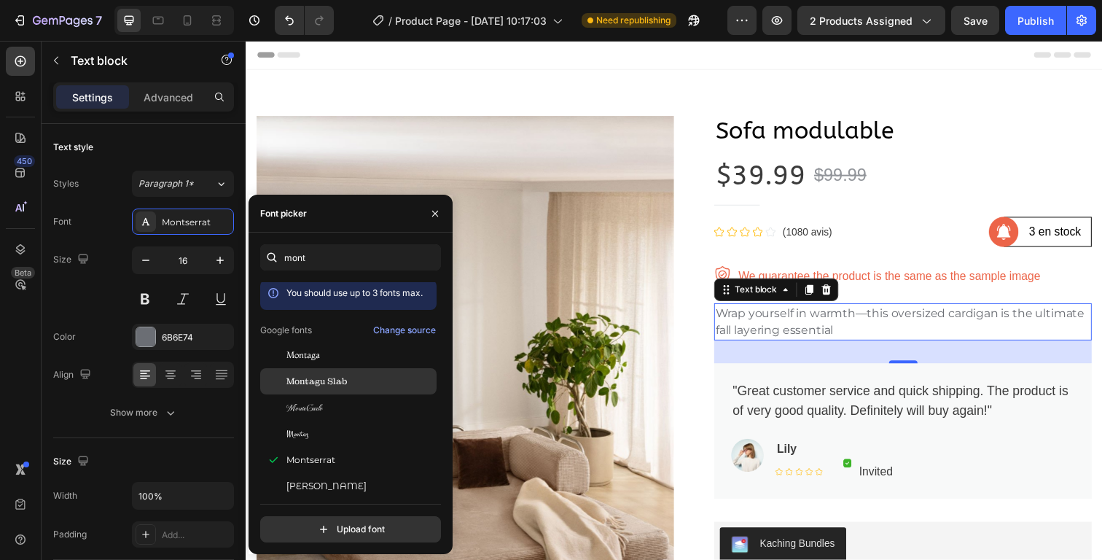
scroll to position [3, 0]
click at [744, 326] on p "Wrap yourself in warmth—this oversized cardigan is the ultimate fall layering e…" at bounding box center [916, 327] width 383 height 35
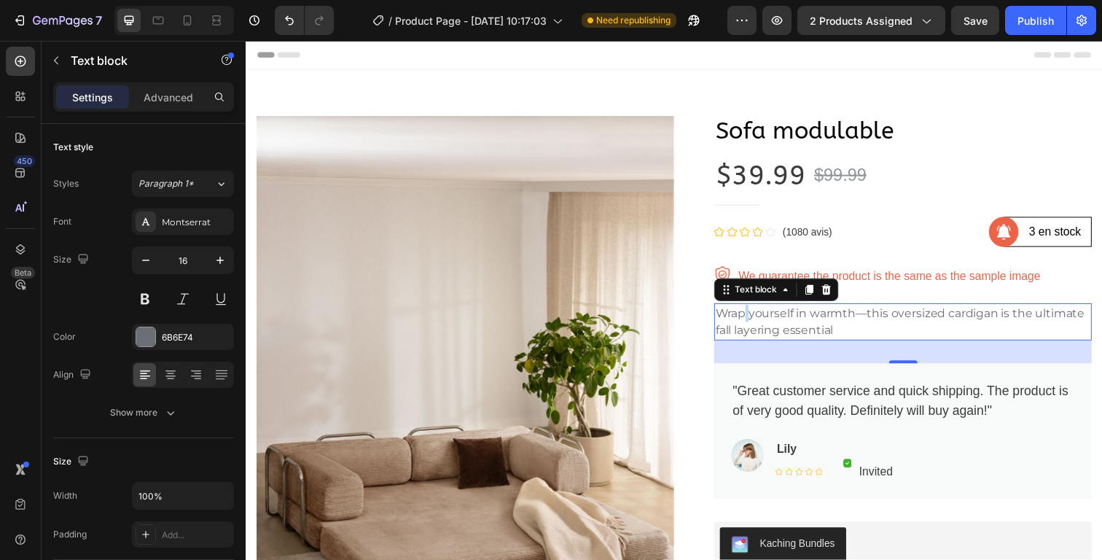
click at [744, 326] on p "Wrap yourself in warmth—this oversized cardigan is the ultimate fall layering e…" at bounding box center [916, 327] width 383 height 35
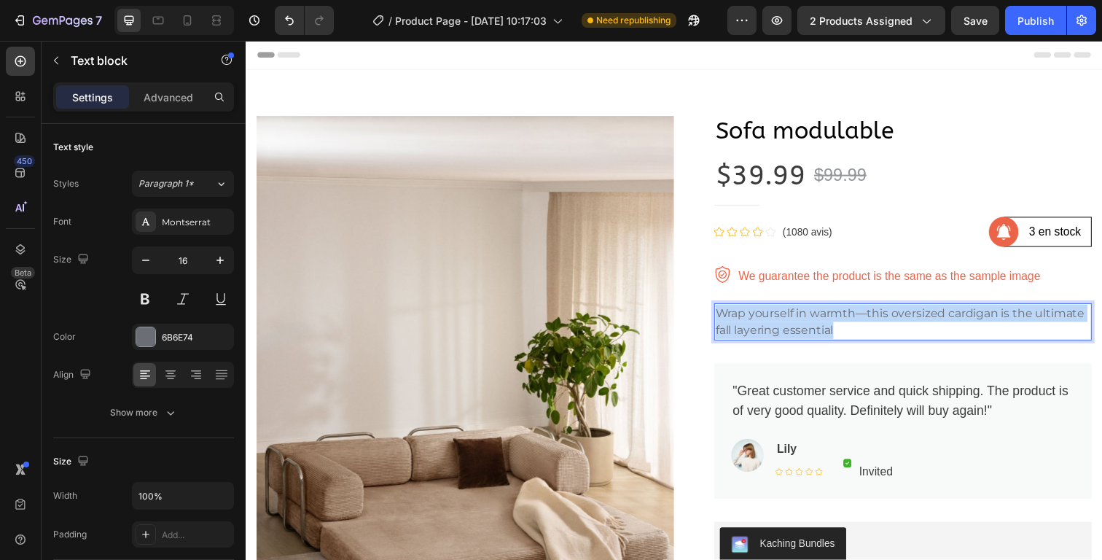
click at [744, 326] on p "Wrap yourself in warmth—this oversized cardigan is the ultimate fall layering e…" at bounding box center [916, 327] width 383 height 35
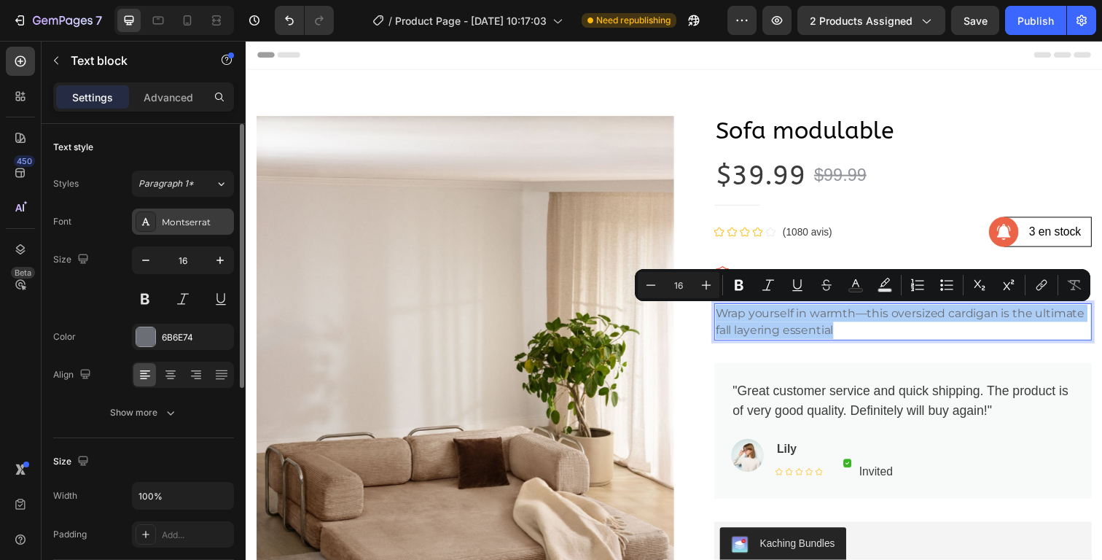
click at [211, 229] on div "Montserrat" at bounding box center [183, 221] width 102 height 26
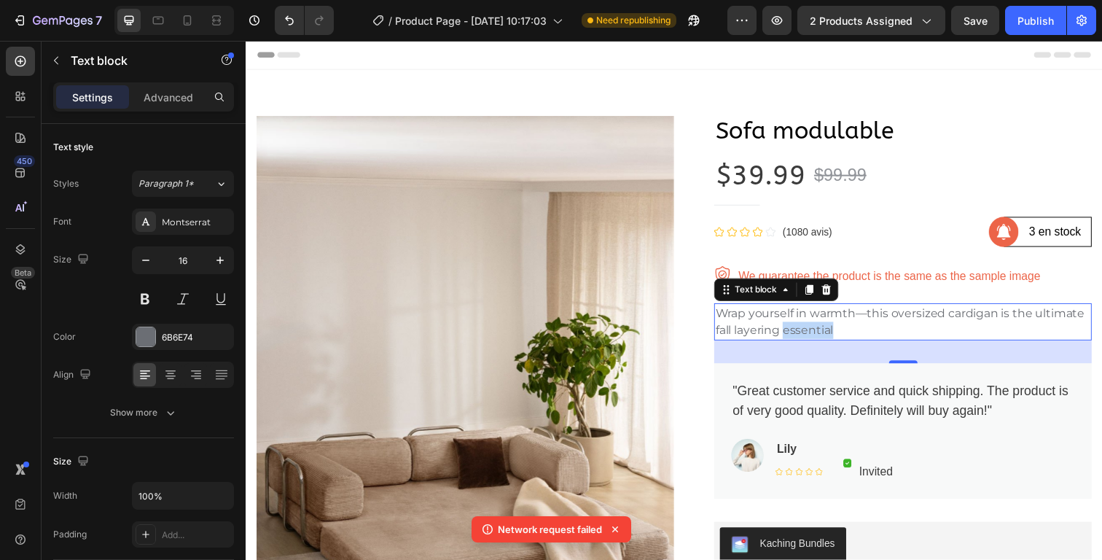
click at [803, 329] on p "Wrap yourself in warmth—this oversized cardigan is the ultimate fall layering e…" at bounding box center [916, 327] width 383 height 35
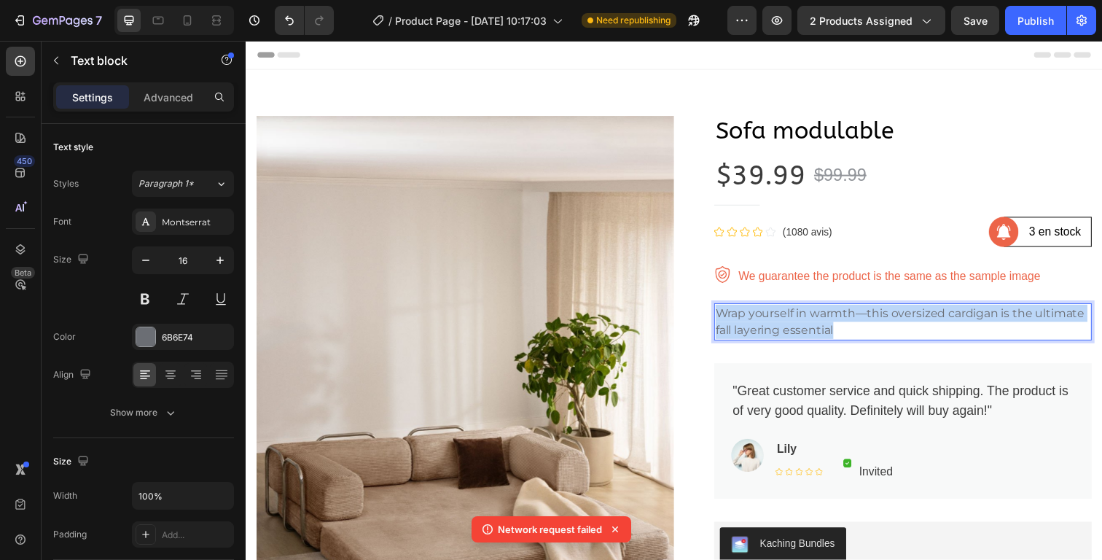
click at [803, 329] on p "Wrap yourself in warmth—this oversized cardigan is the ultimate fall layering e…" at bounding box center [916, 327] width 383 height 35
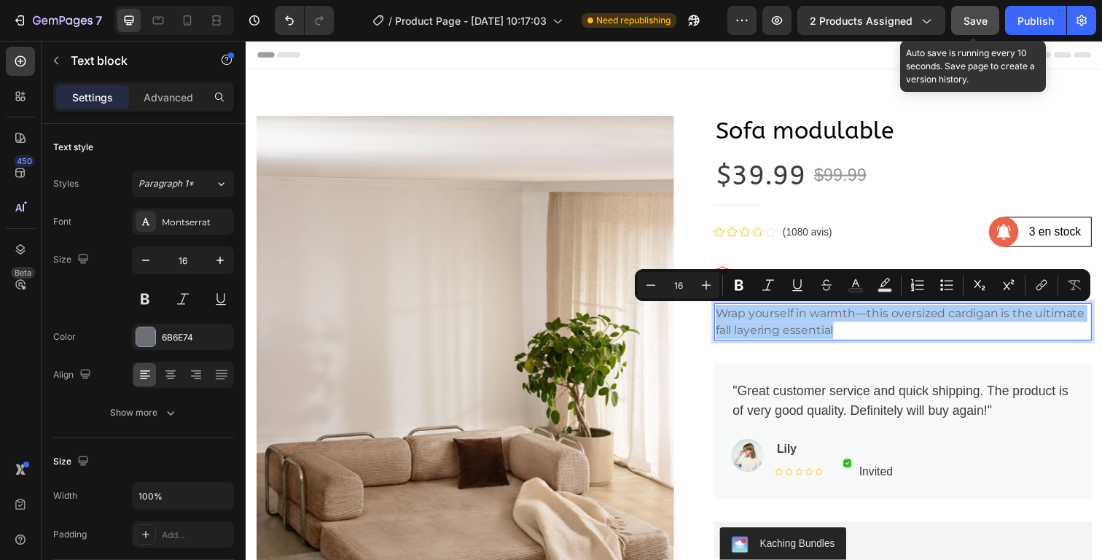
click at [979, 23] on span "Save" at bounding box center [975, 21] width 24 height 12
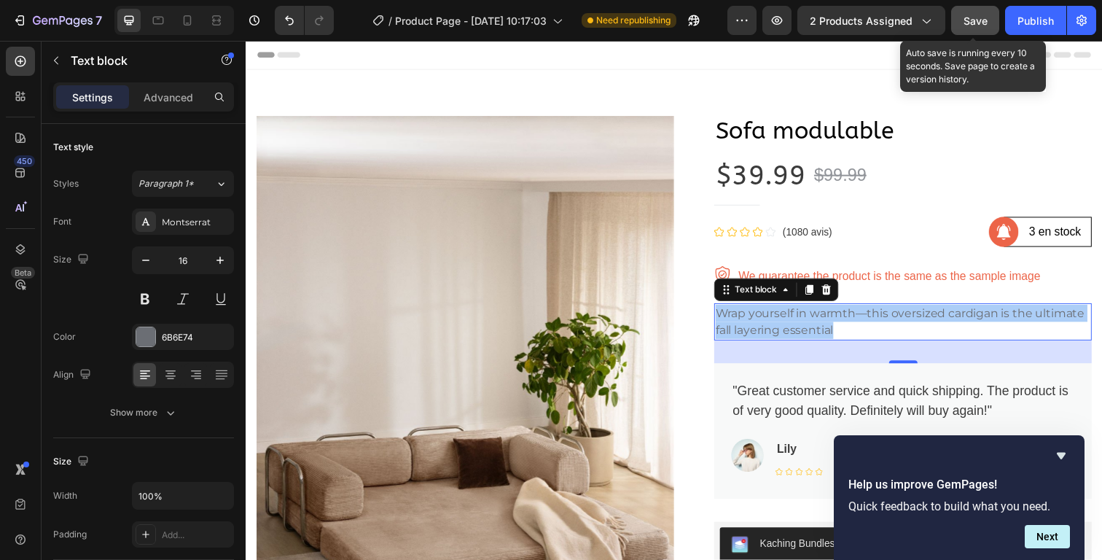
click at [966, 31] on button "Save" at bounding box center [975, 20] width 48 height 29
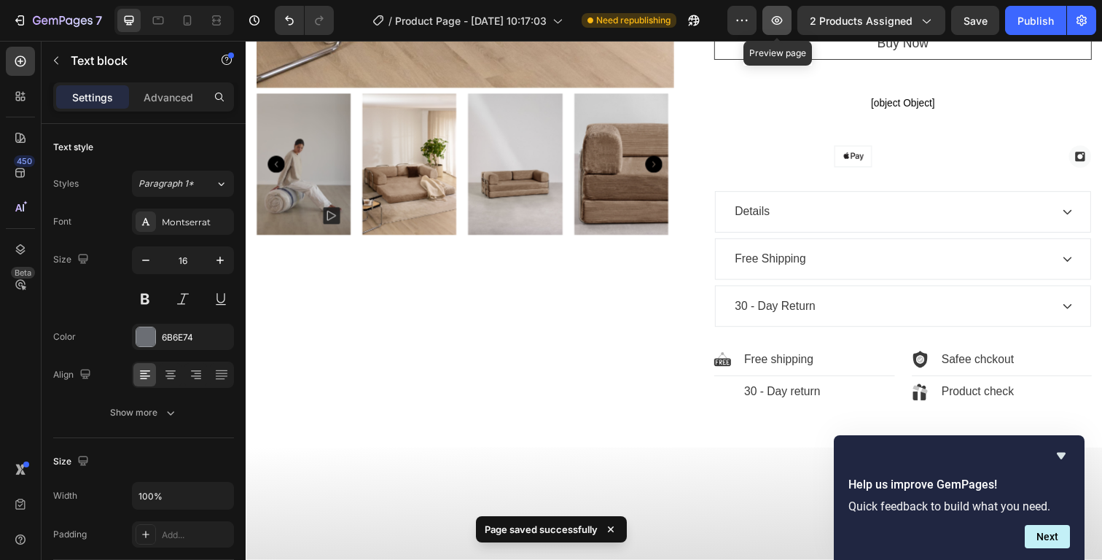
scroll to position [544, 0]
